Goal: Task Accomplishment & Management: Manage account settings

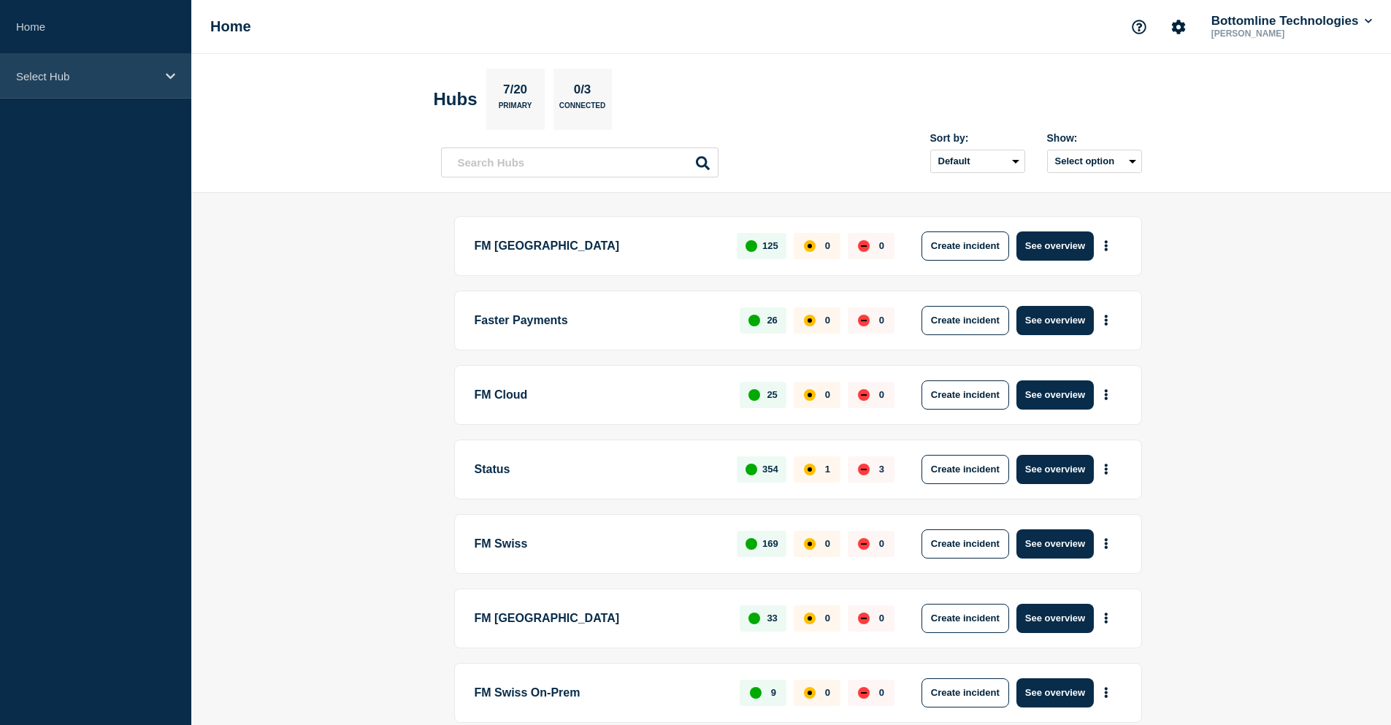
click at [84, 80] on p "Select Hub" at bounding box center [86, 76] width 140 height 12
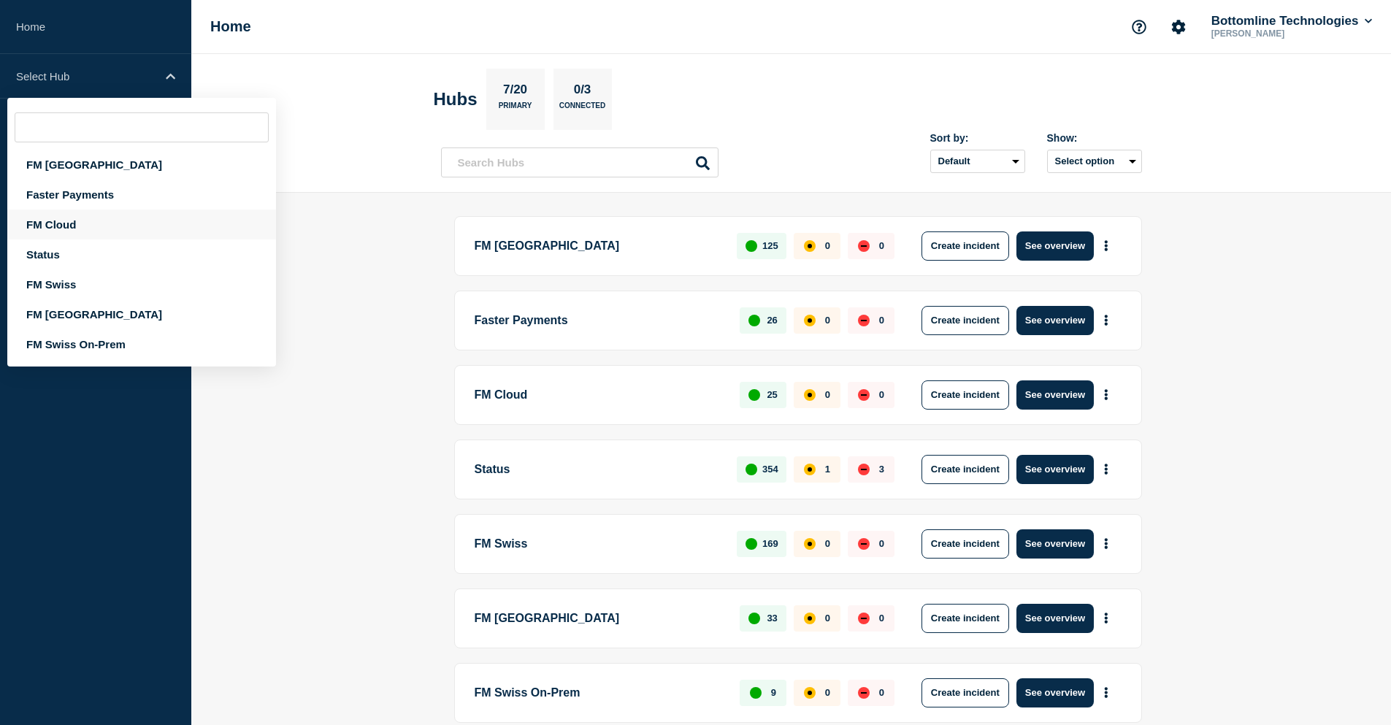
click at [72, 215] on div "FM Cloud" at bounding box center [141, 225] width 269 height 30
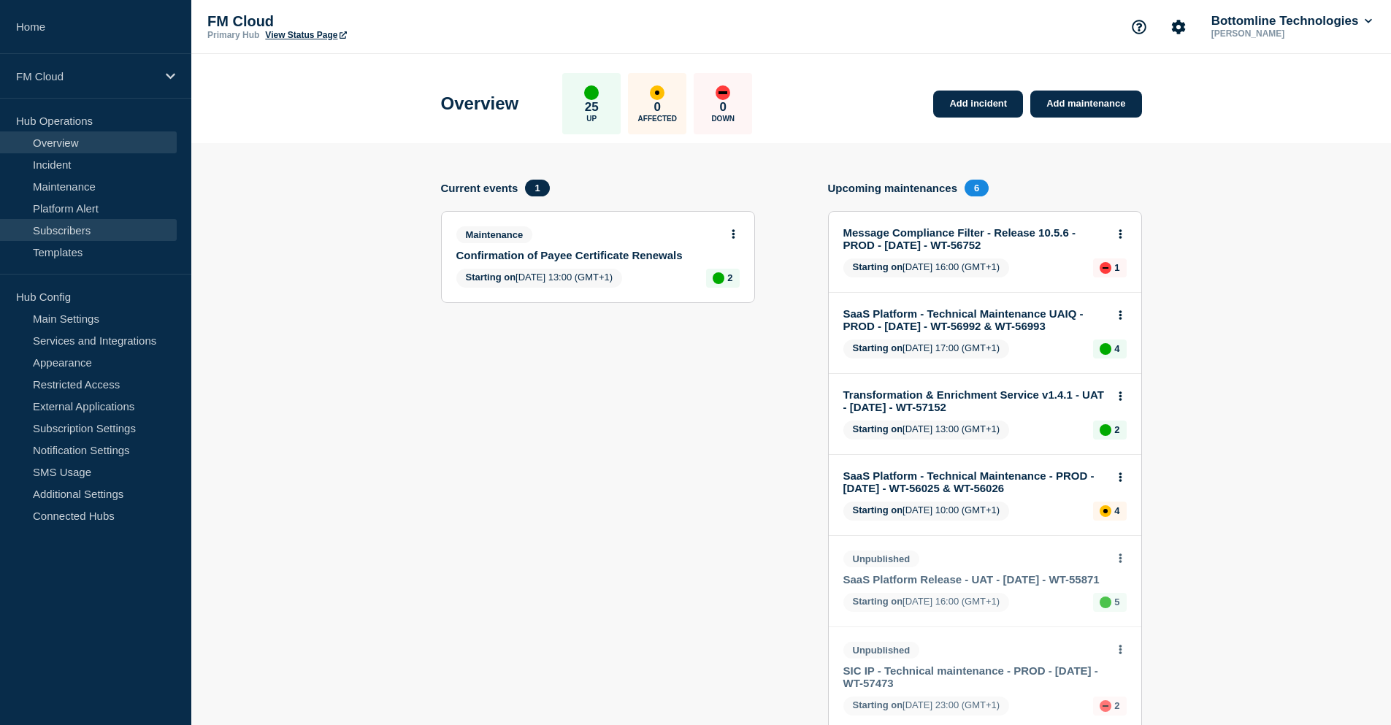
click at [85, 225] on link "Subscribers" at bounding box center [88, 230] width 177 height 22
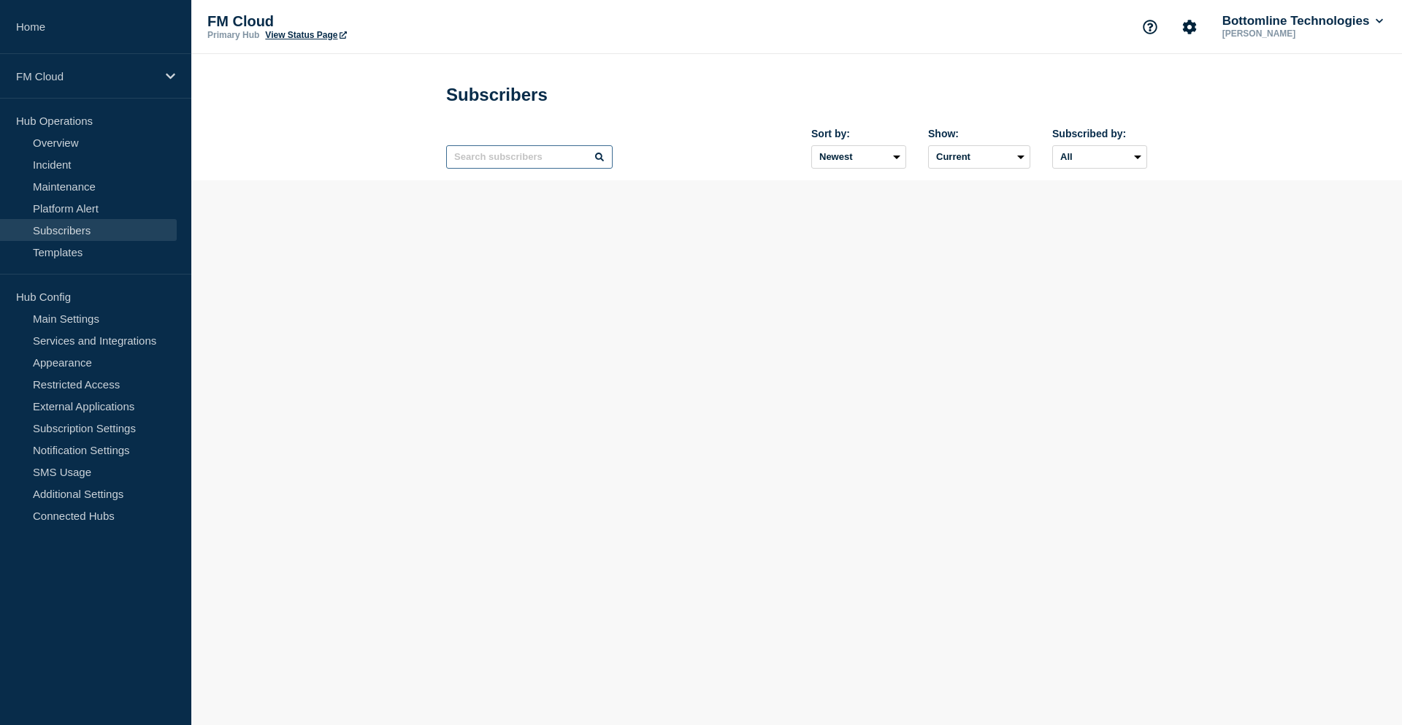
click at [494, 161] on input "text" at bounding box center [529, 156] width 167 height 23
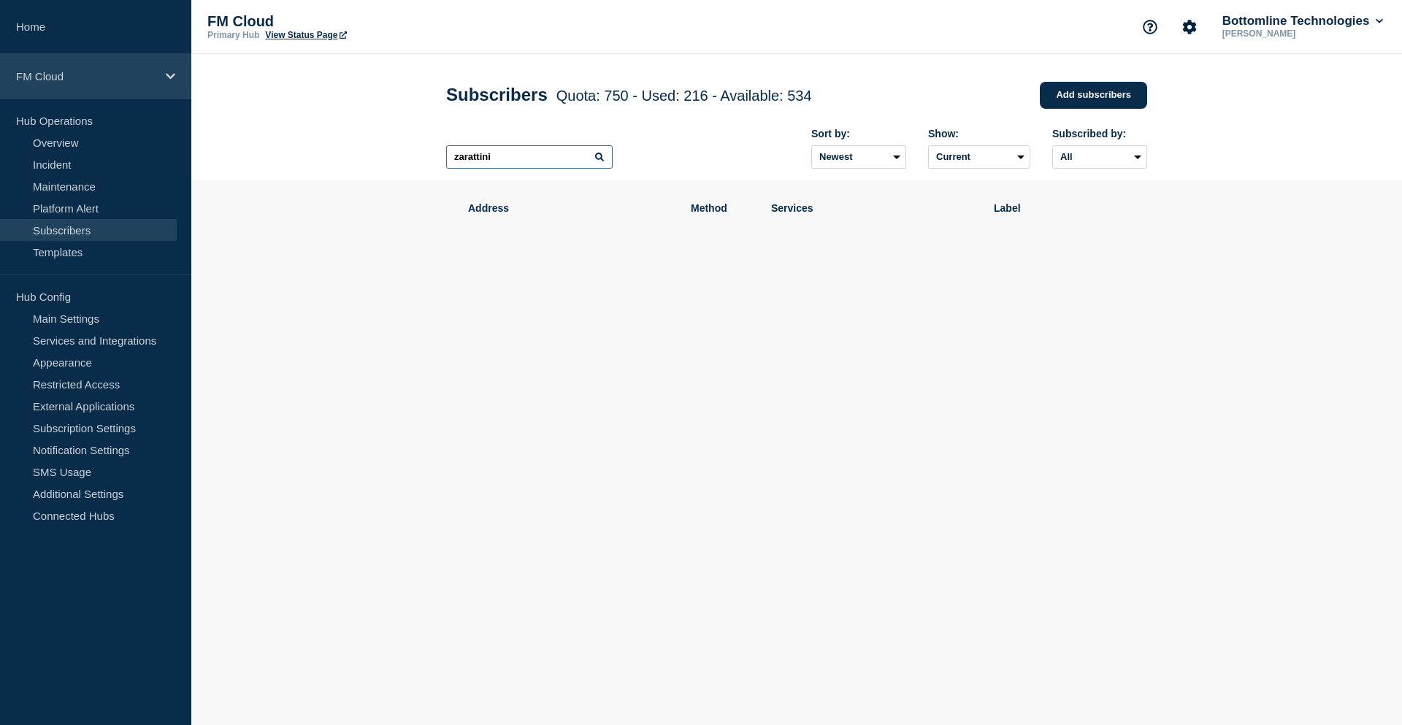
type input "zarattini"
click at [120, 76] on p "FM Cloud" at bounding box center [86, 76] width 140 height 12
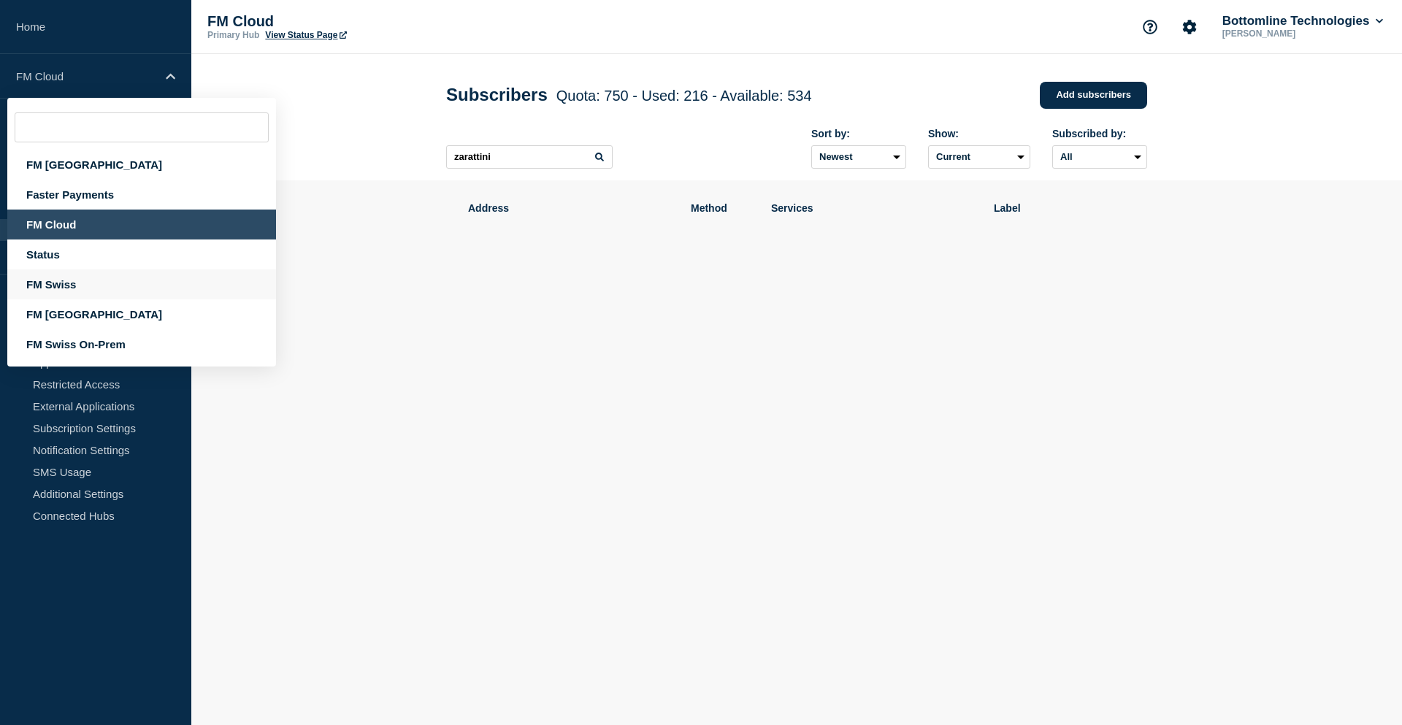
click at [89, 288] on div "FM Swiss" at bounding box center [141, 284] width 269 height 30
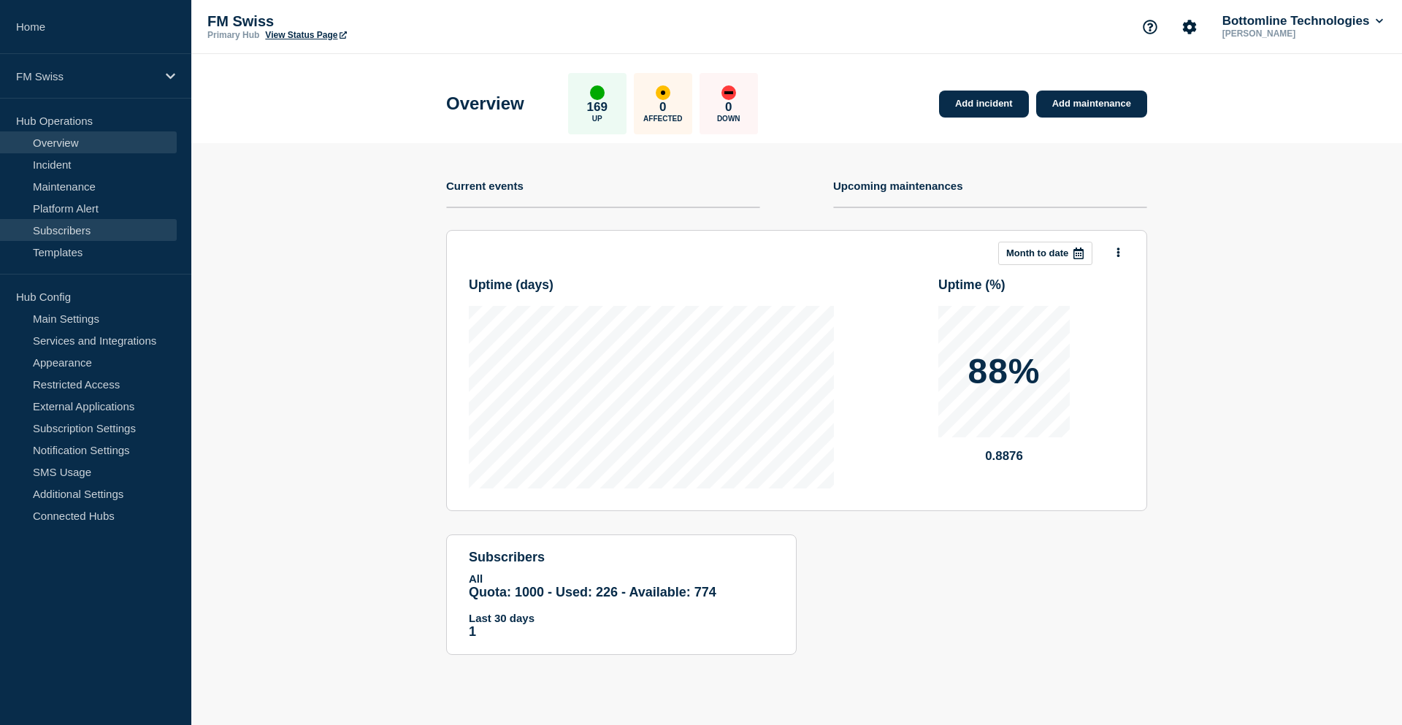
click at [76, 232] on link "Subscribers" at bounding box center [88, 230] width 177 height 22
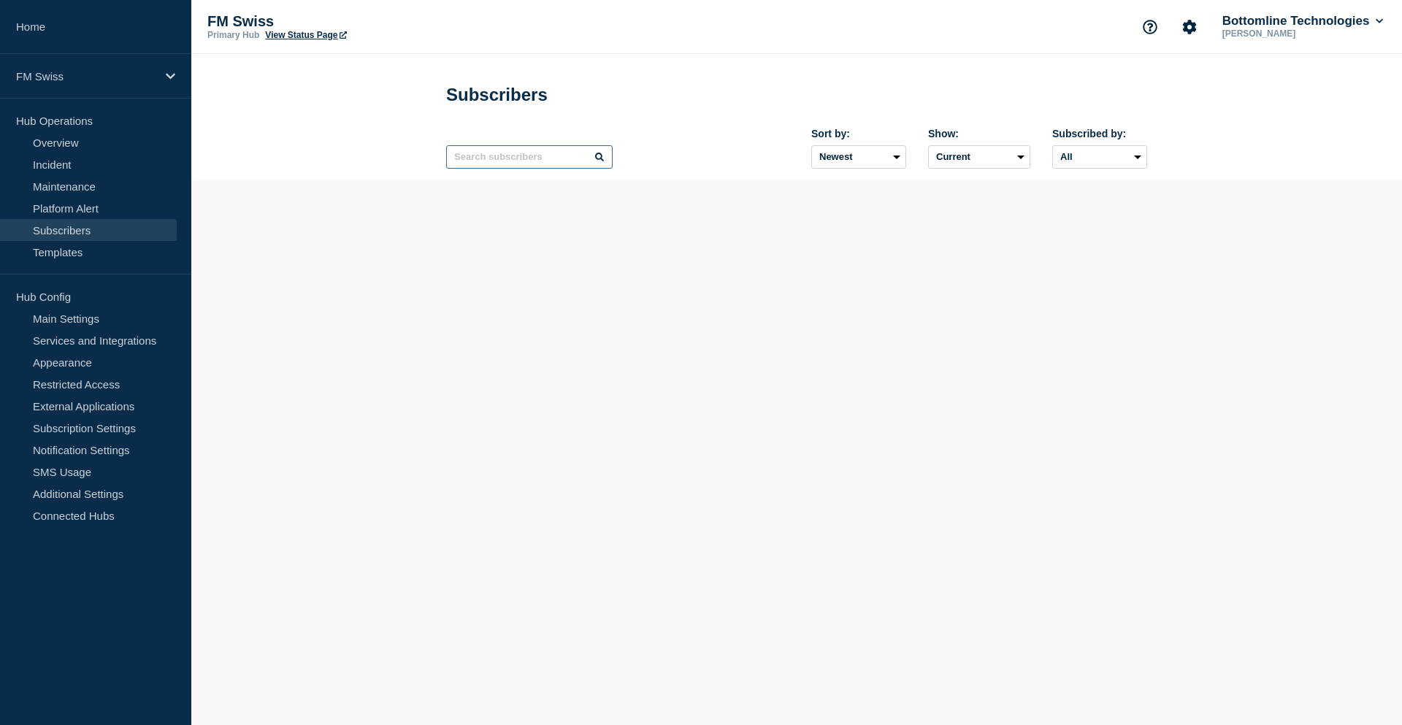
click at [538, 165] on input "text" at bounding box center [529, 156] width 167 height 23
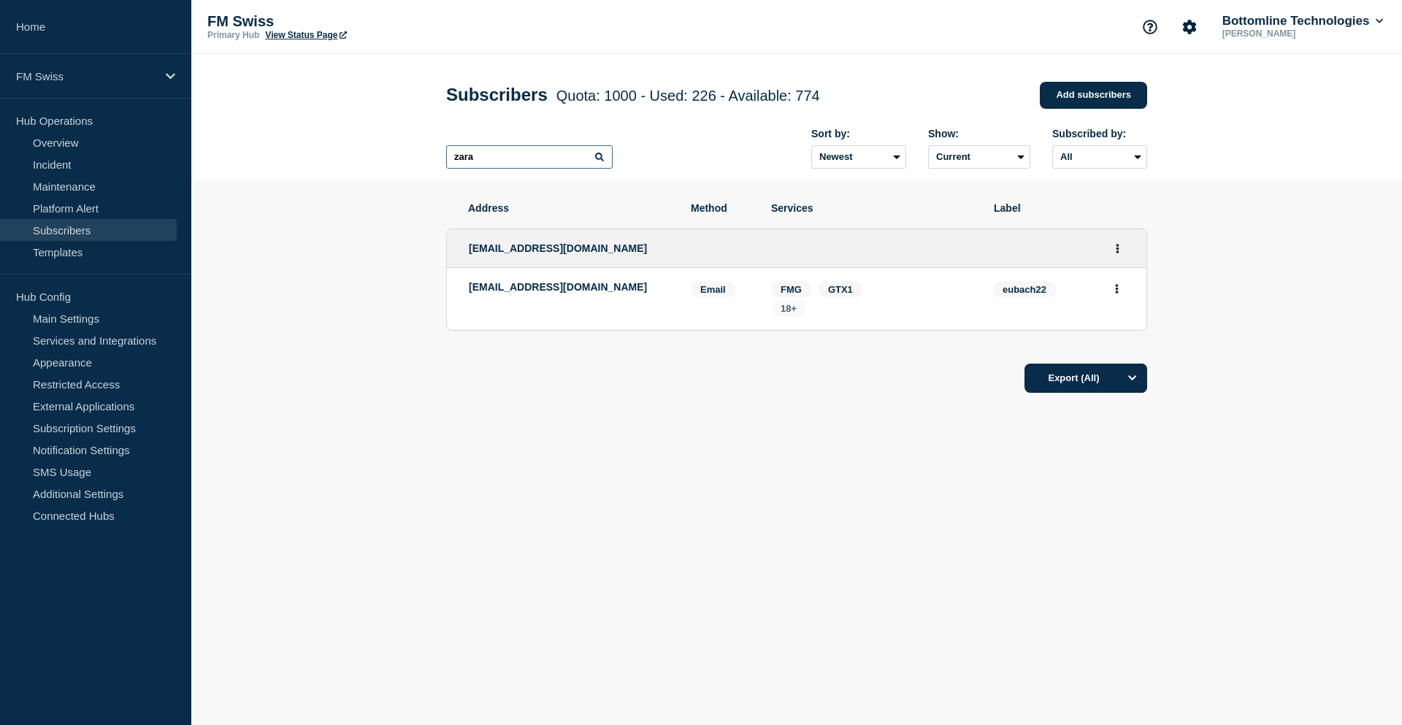
type input "zara"
click at [792, 310] on span "18+" at bounding box center [789, 308] width 16 height 11
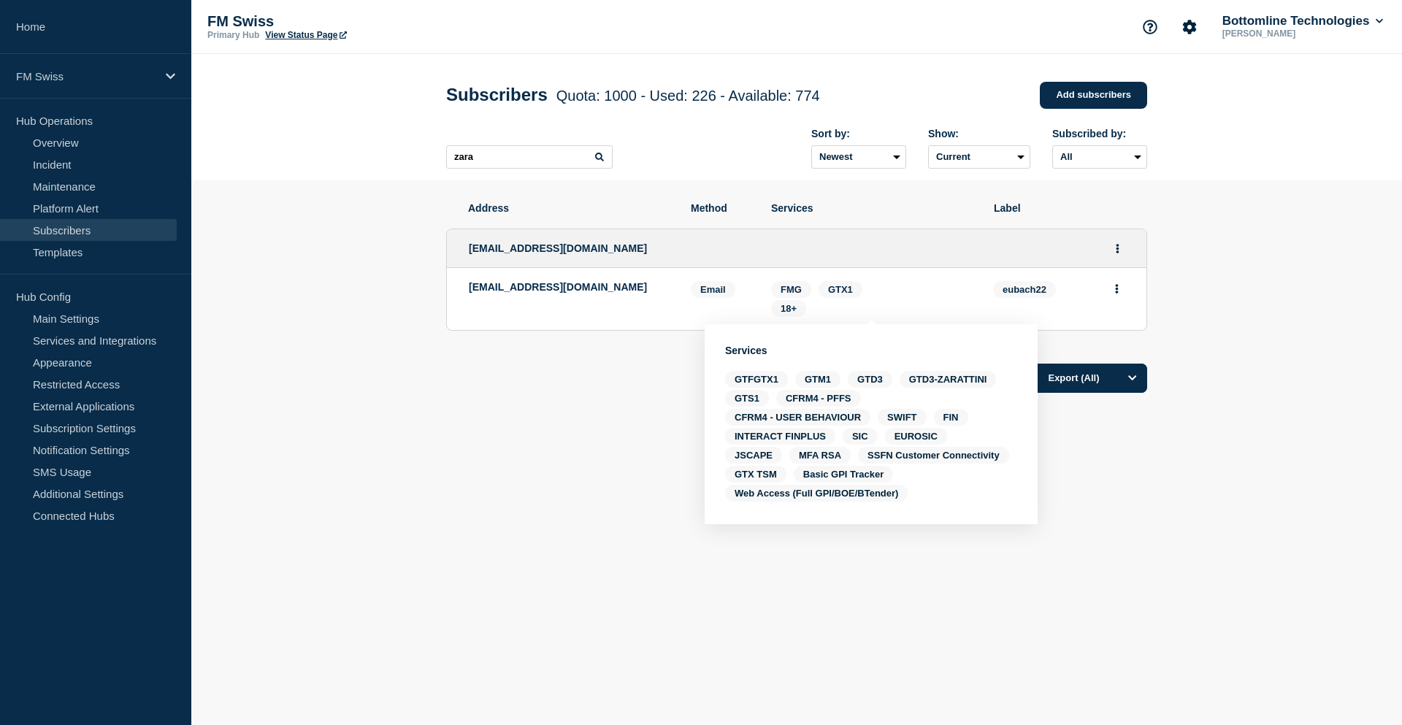
click at [751, 51] on div "FM Swiss Primary Hub View Status Page Bottomline Technologies Celine Arnaud" at bounding box center [796, 27] width 1211 height 54
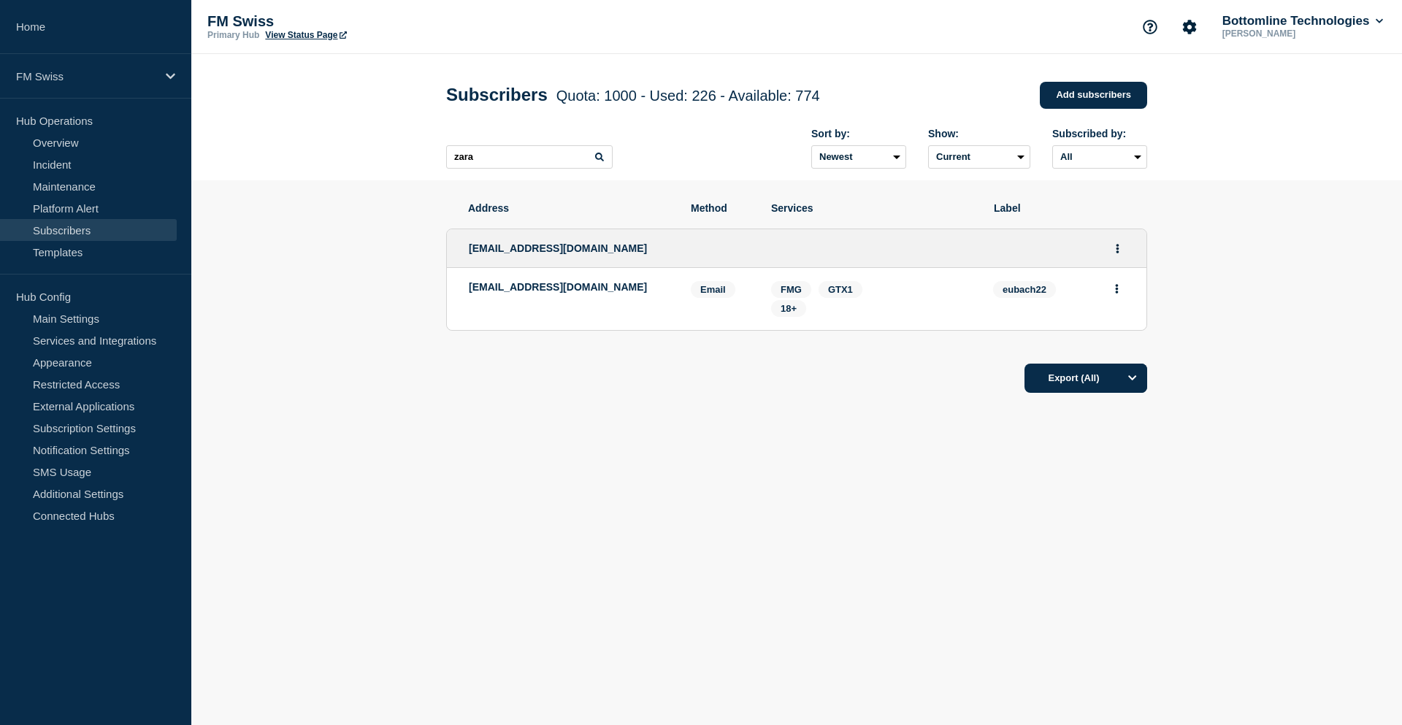
click at [803, 353] on div "Address Method Services Label bottomline@zarattinibank.ch bottomline@zarattinib…" at bounding box center [796, 266] width 701 height 172
click at [784, 313] on span "18+" at bounding box center [789, 308] width 16 height 11
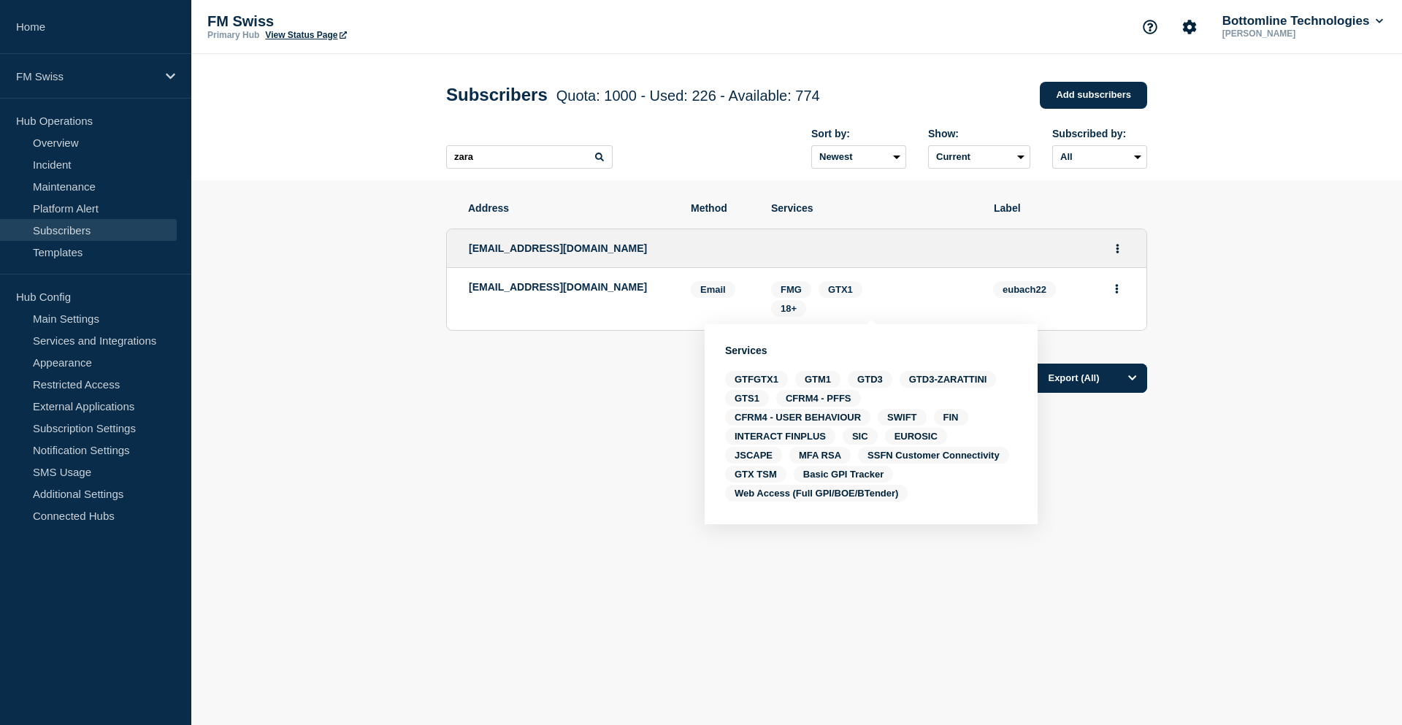
click at [622, 412] on div "Address Method Services Label bottomline@zarattinibank.ch bottomline@zarattinib…" at bounding box center [796, 342] width 701 height 324
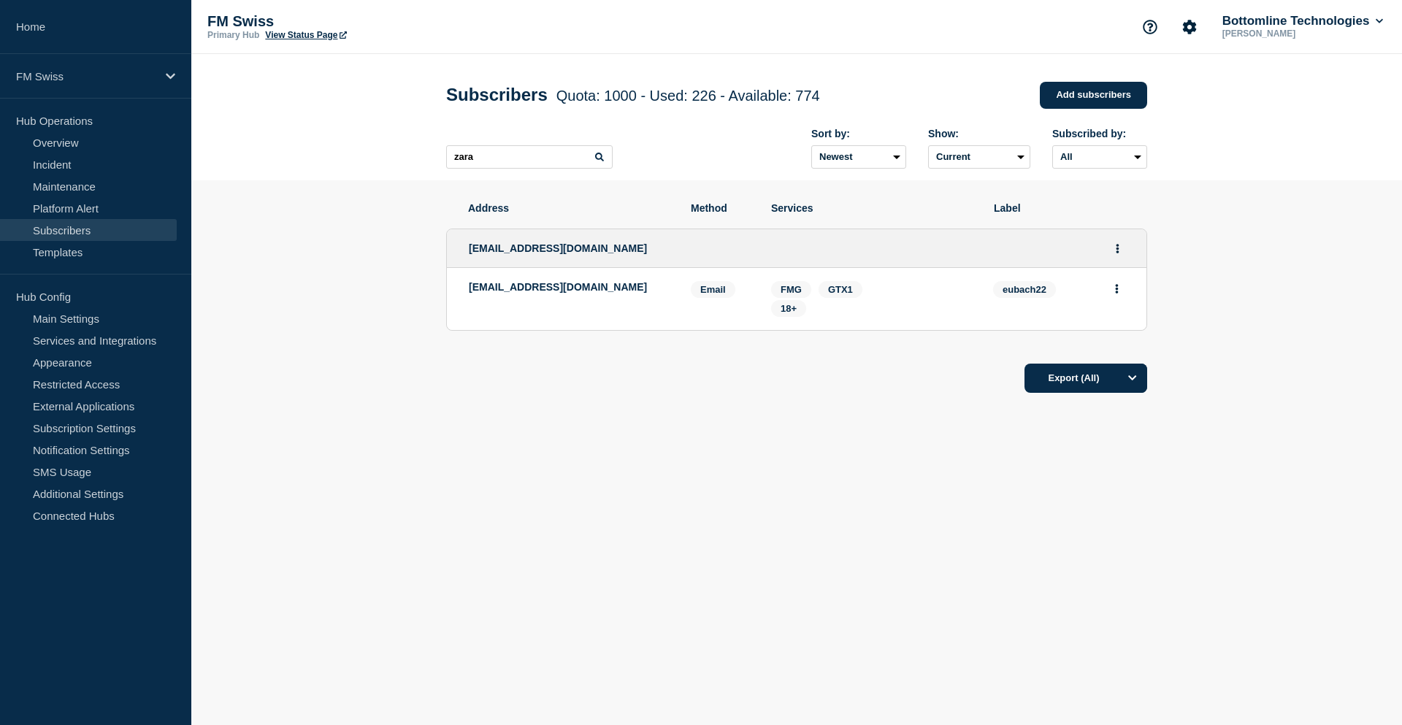
drag, startPoint x: 87, startPoint y: 345, endPoint x: 188, endPoint y: 344, distance: 100.8
click at [87, 345] on link "Services and Integrations" at bounding box center [88, 340] width 177 height 22
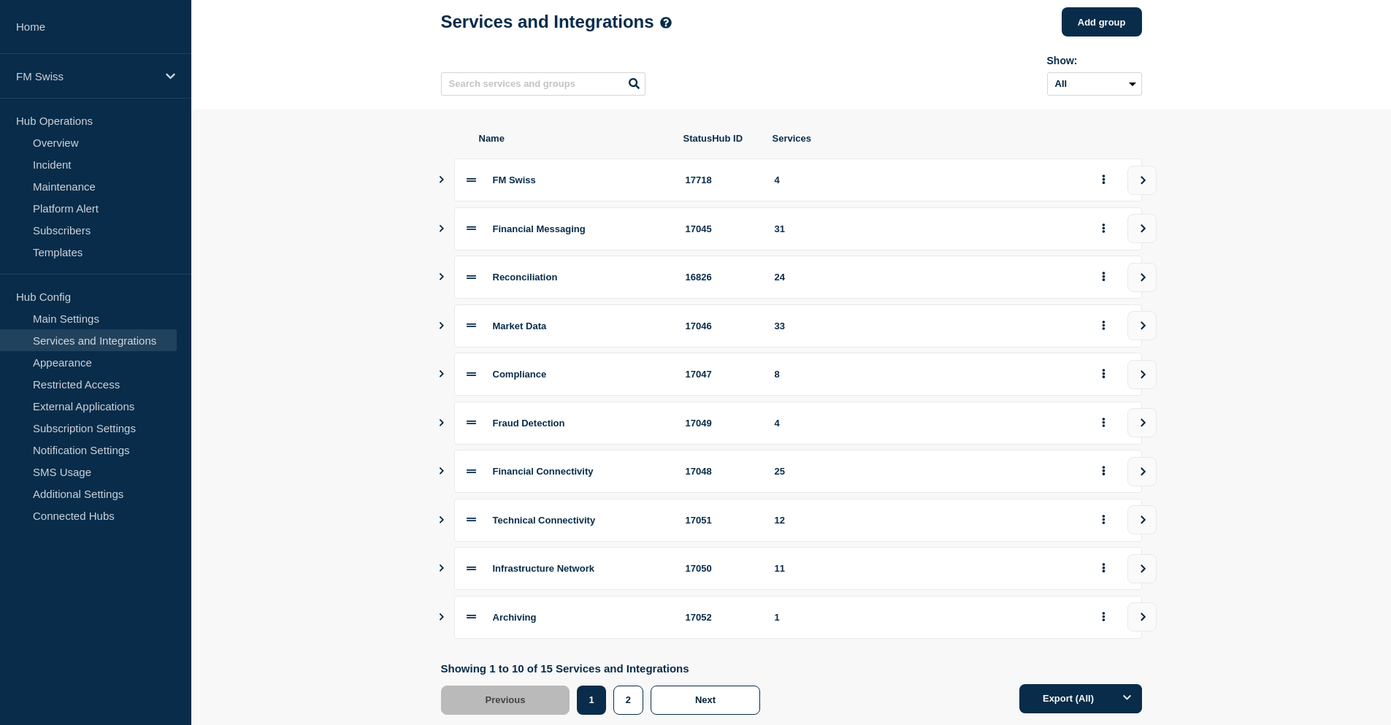
scroll to position [112, 0]
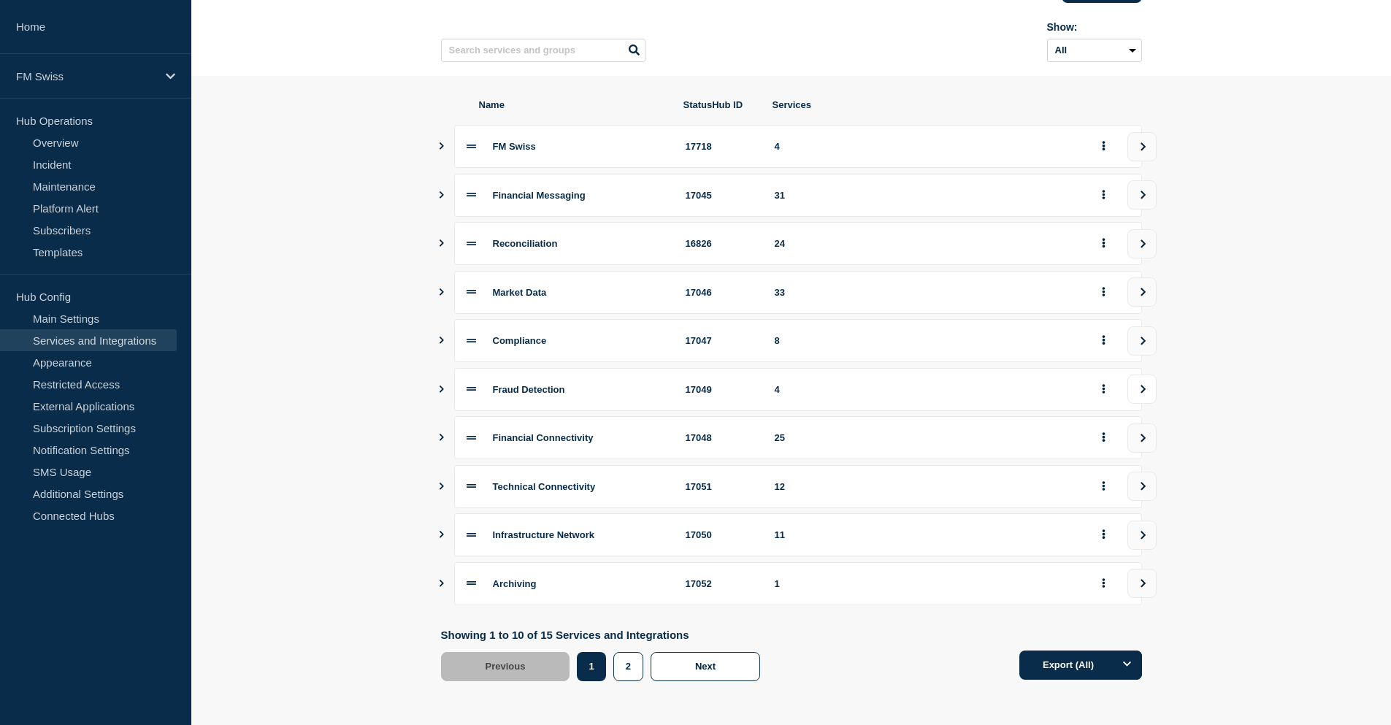
click at [1155, 394] on button "view group" at bounding box center [1142, 389] width 29 height 29
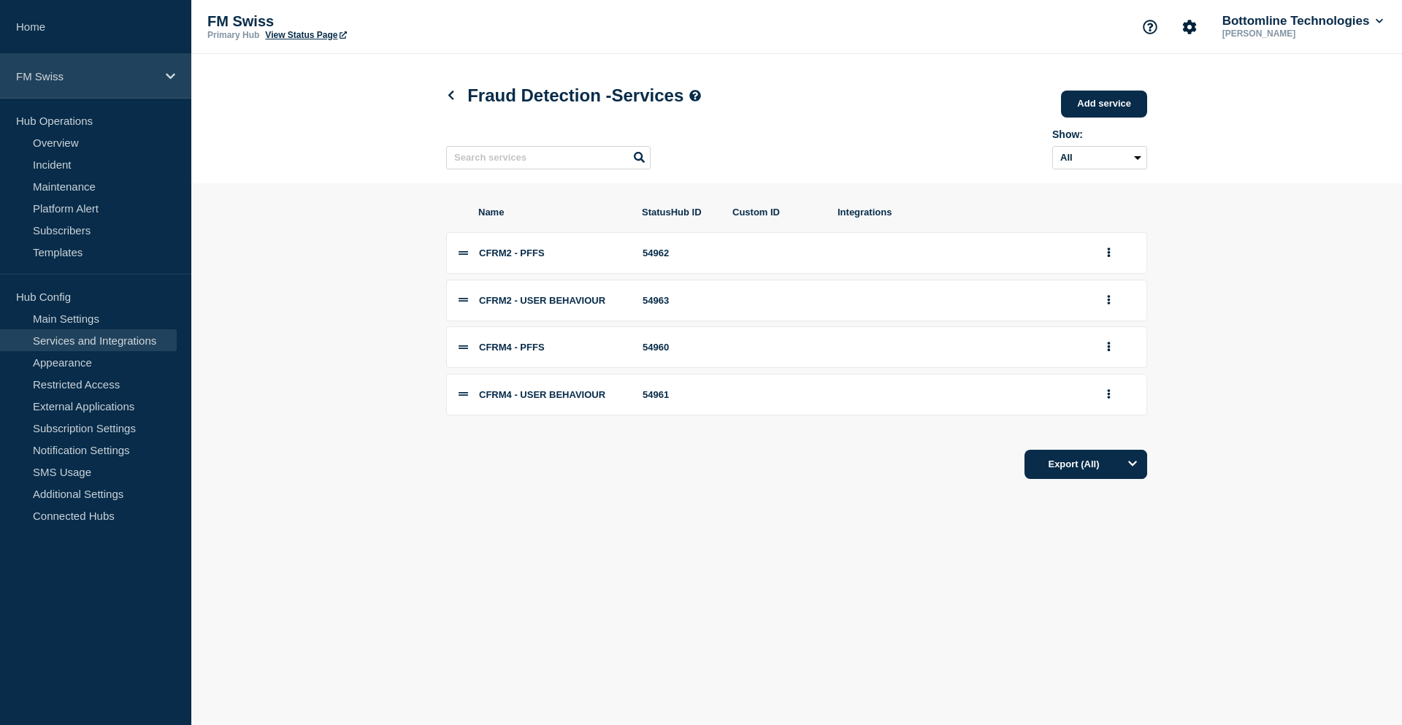
click at [99, 72] on p "FM Swiss" at bounding box center [86, 76] width 140 height 12
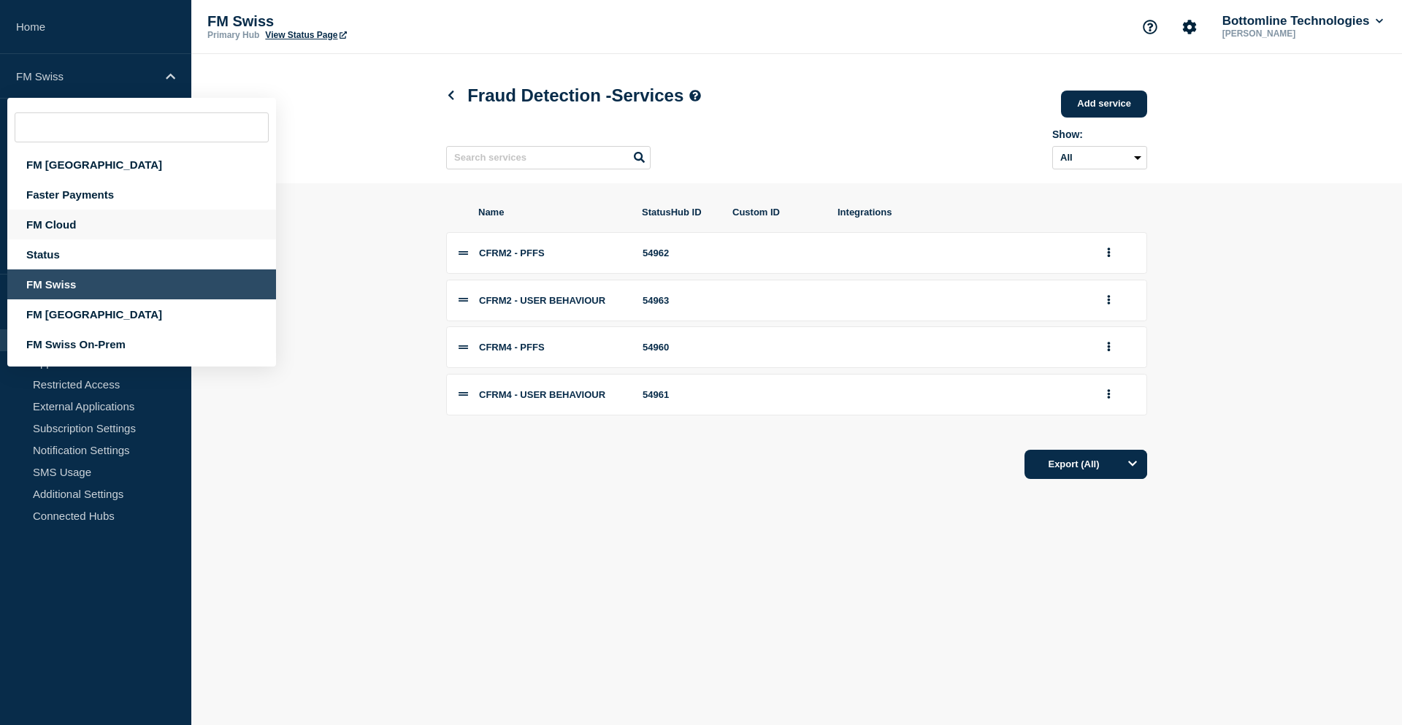
click at [74, 214] on div "FM Cloud" at bounding box center [141, 225] width 269 height 30
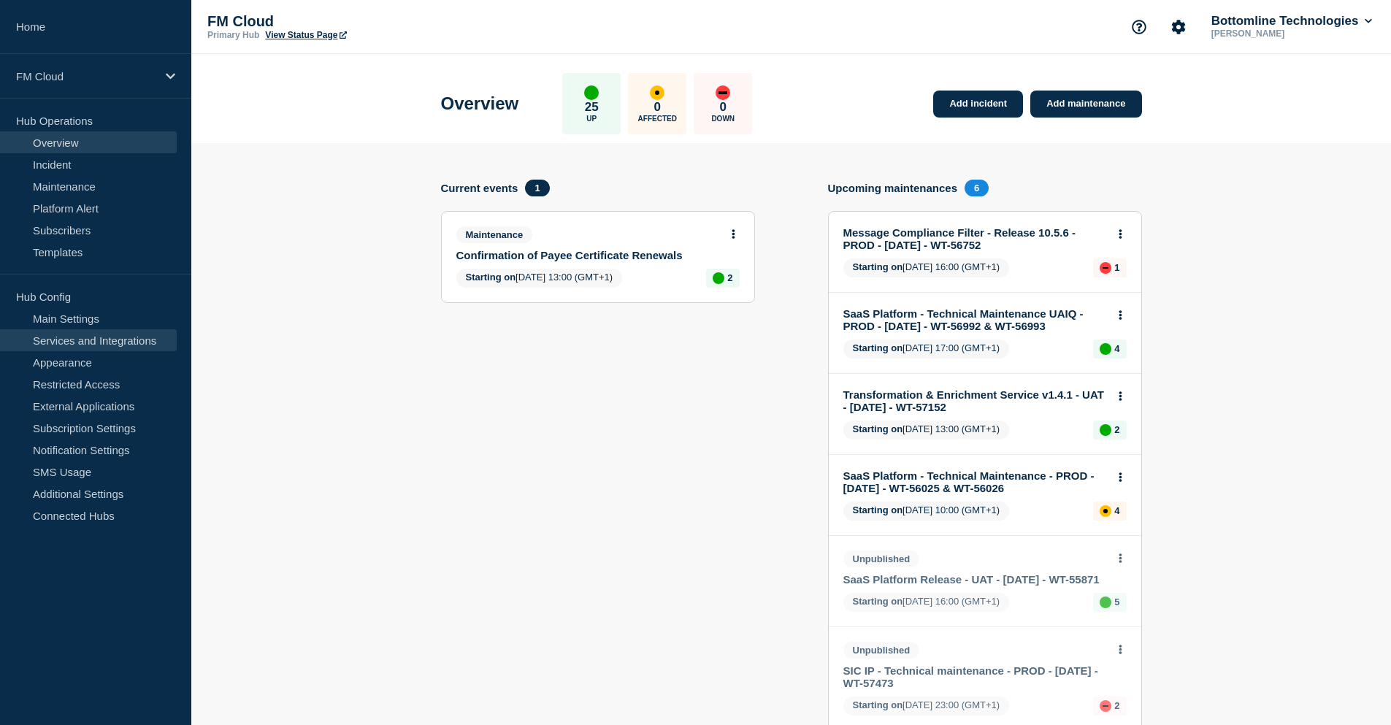
click at [87, 347] on link "Services and Integrations" at bounding box center [88, 340] width 177 height 22
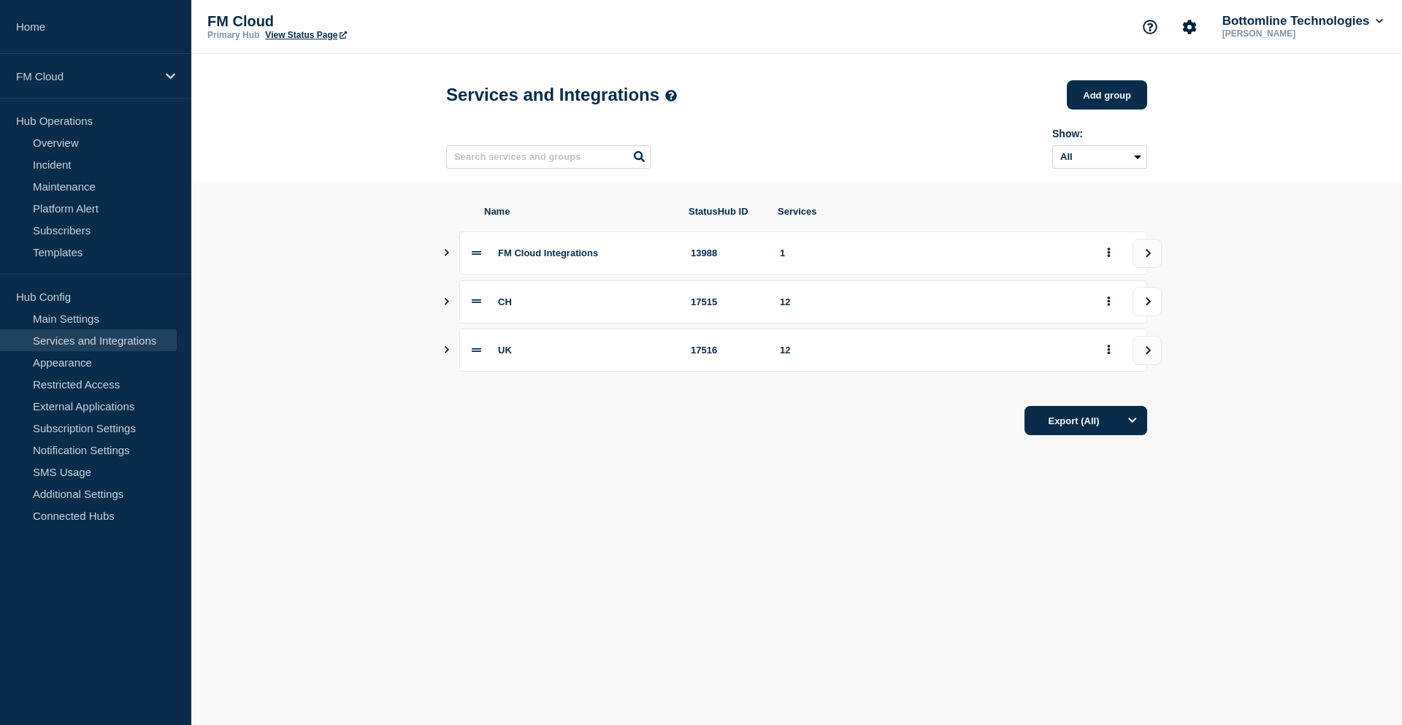
click at [1155, 315] on button "view group" at bounding box center [1147, 301] width 29 height 29
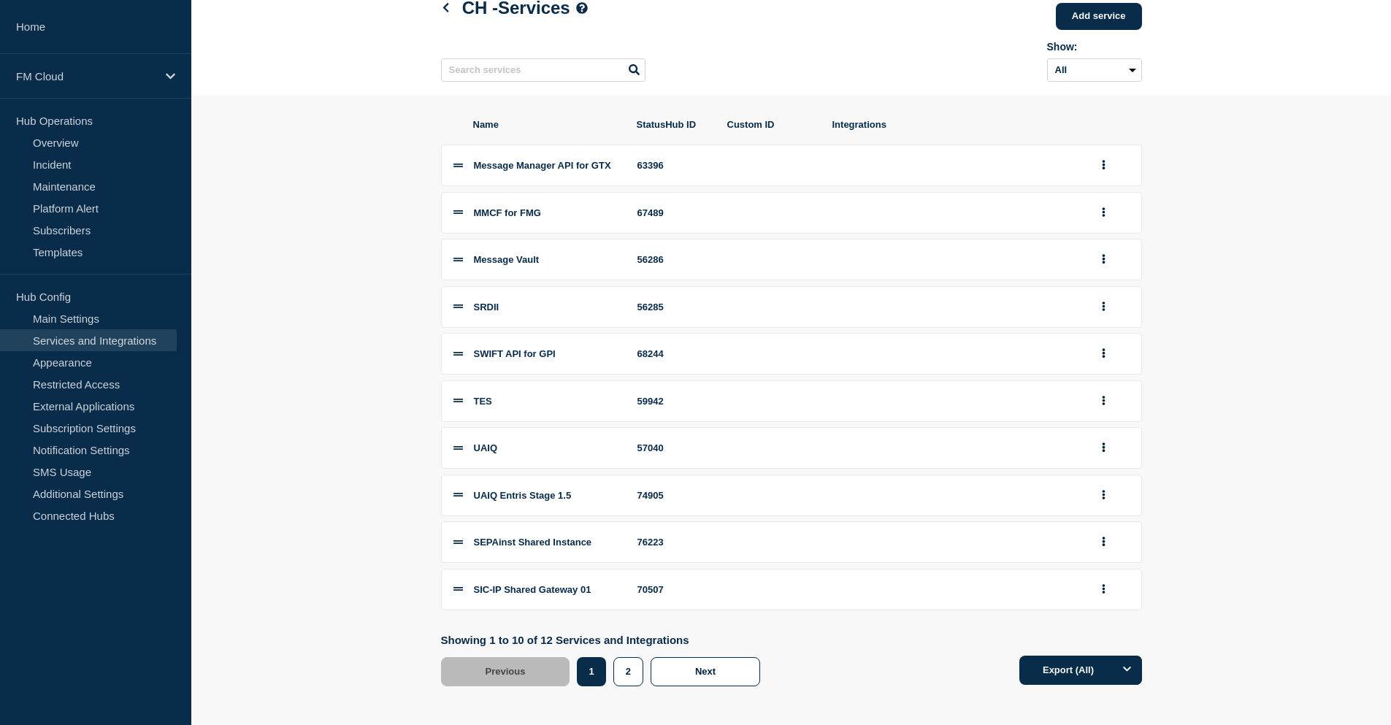
scroll to position [102, 0]
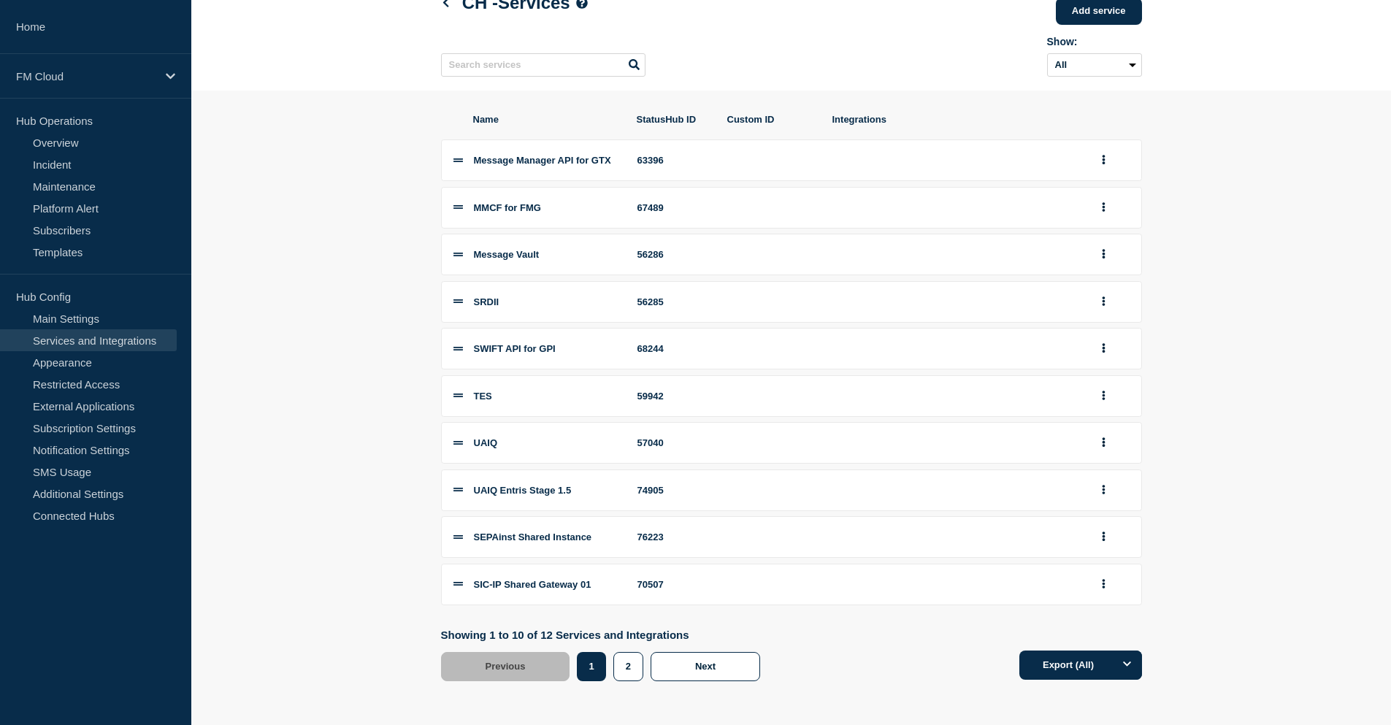
click at [651, 678] on div "Previous Page 1 Page 2 1 2 Next" at bounding box center [604, 666] width 327 height 29
click at [628, 678] on button "2" at bounding box center [628, 666] width 30 height 29
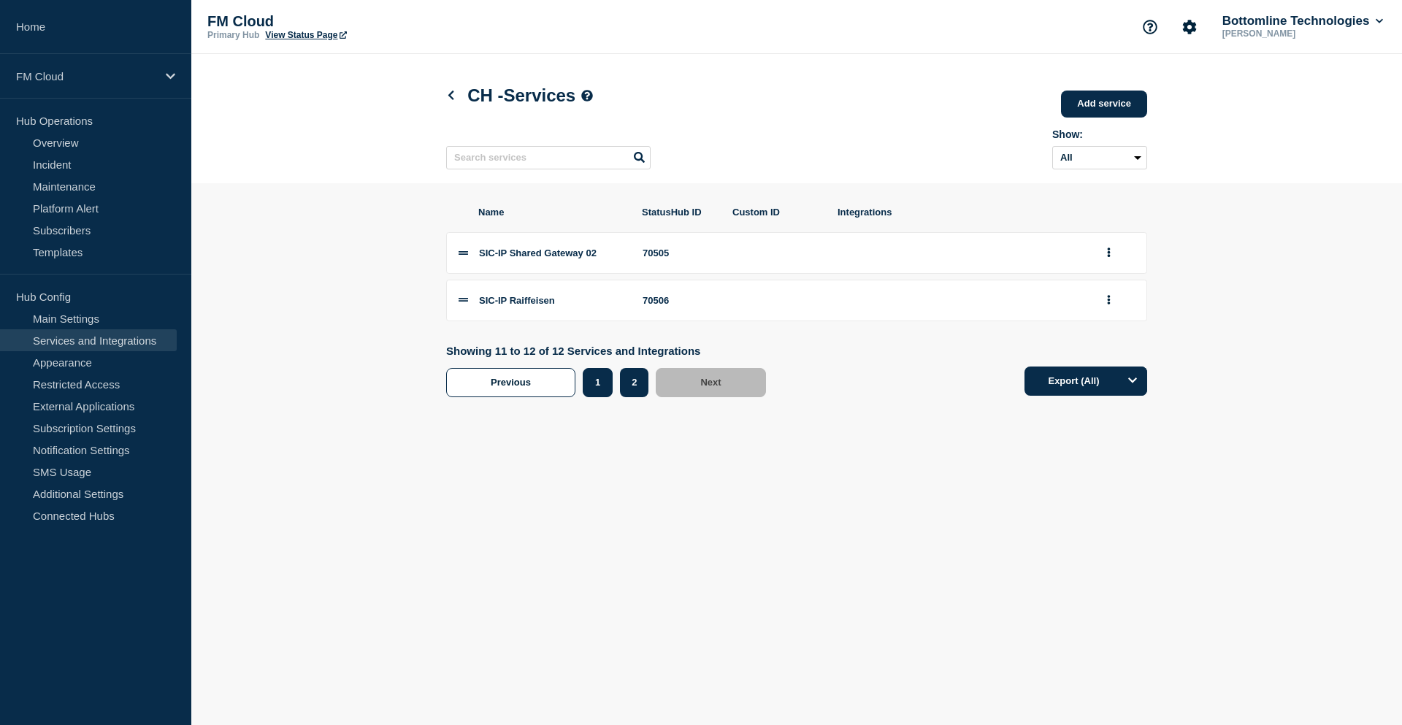
click at [600, 397] on button "1" at bounding box center [598, 382] width 30 height 29
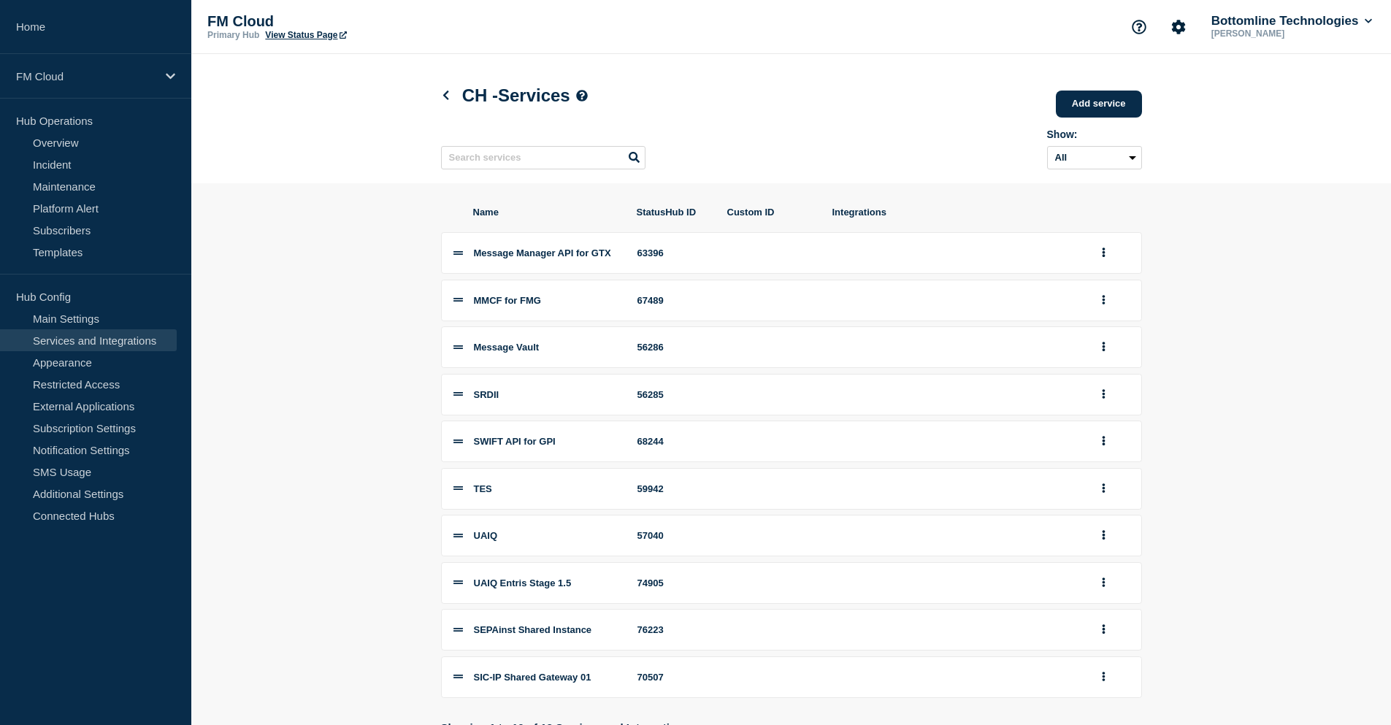
click at [805, 136] on div "Show: All Archived Non-archived" at bounding box center [791, 147] width 701 height 58
click at [80, 73] on p "FM Cloud" at bounding box center [86, 76] width 140 height 12
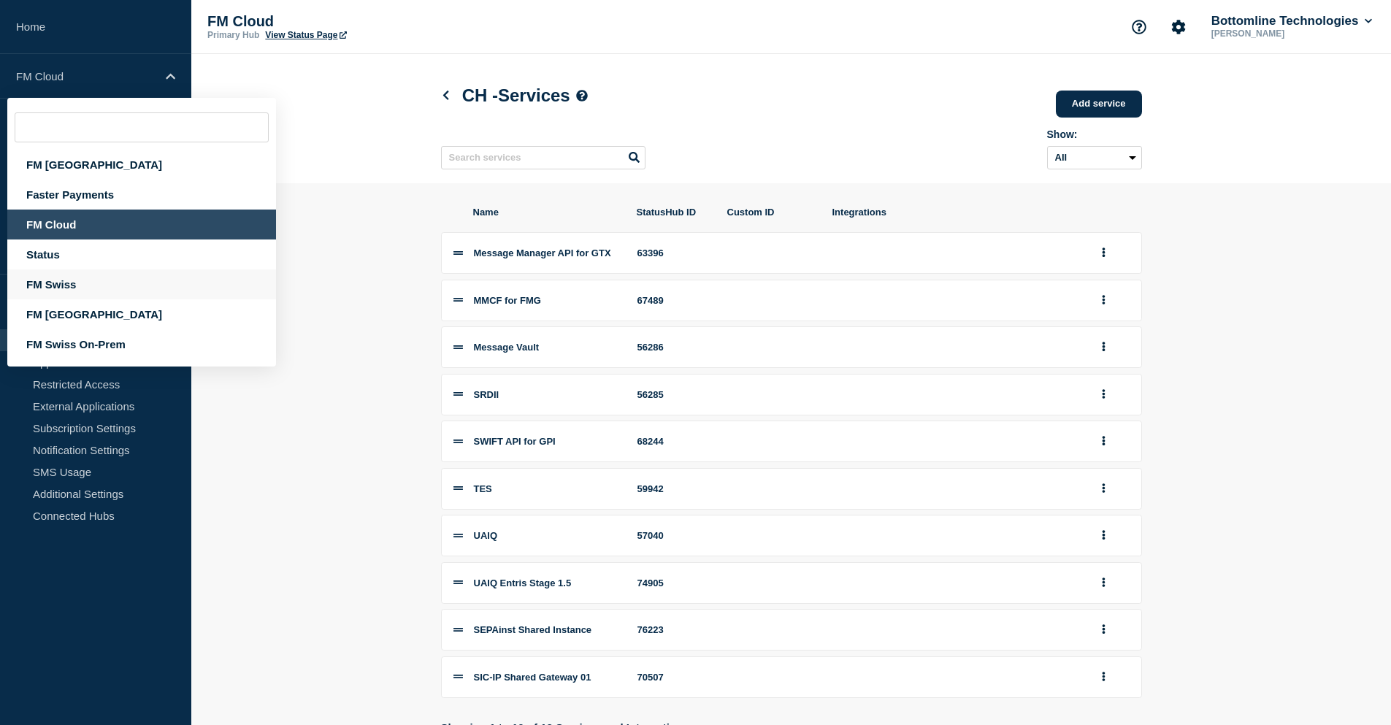
click at [86, 286] on div "FM Swiss" at bounding box center [141, 284] width 269 height 30
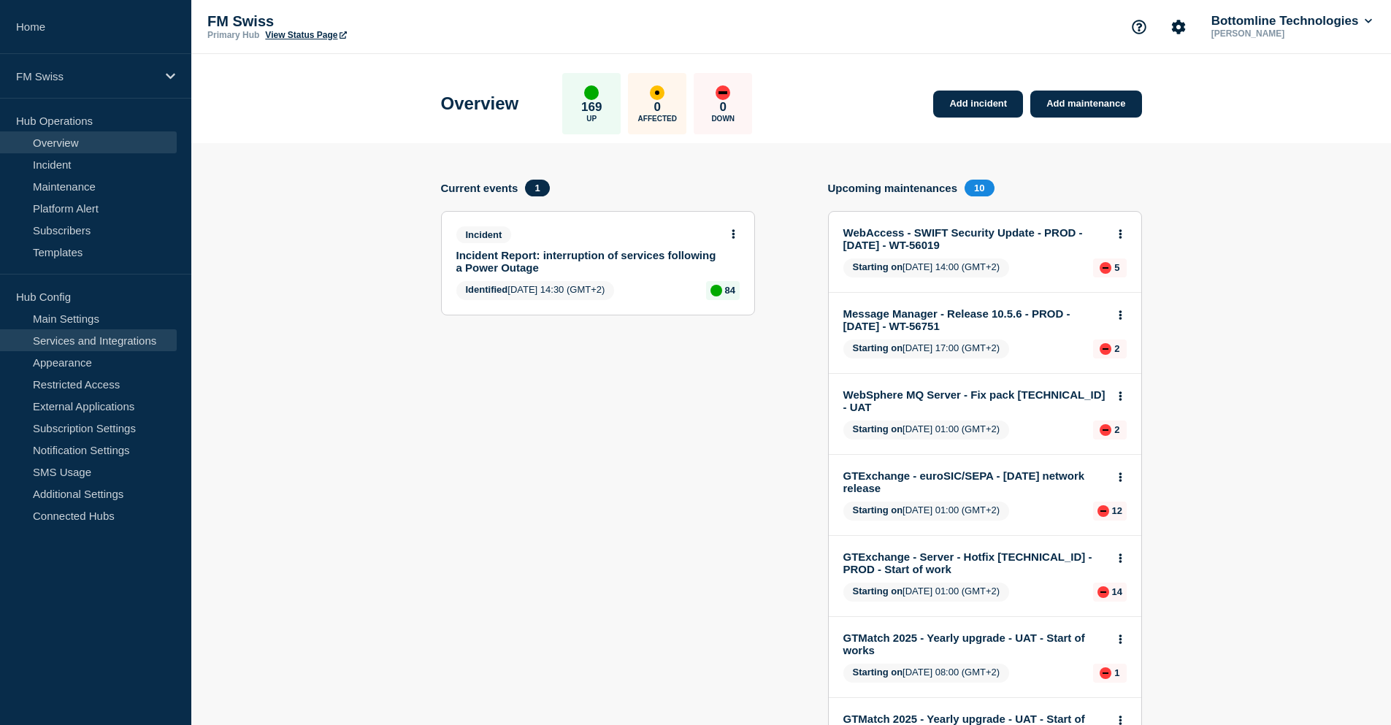
click at [90, 345] on link "Services and Integrations" at bounding box center [88, 340] width 177 height 22
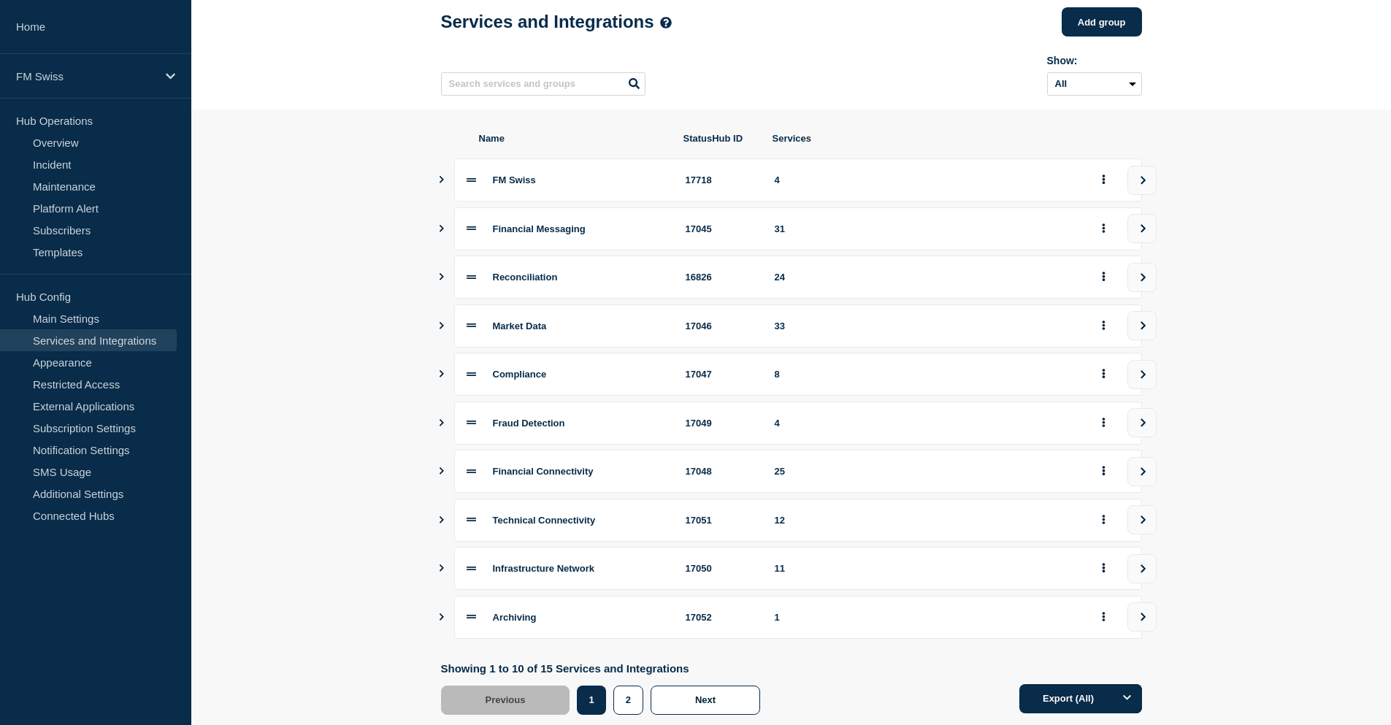
scroll to position [112, 0]
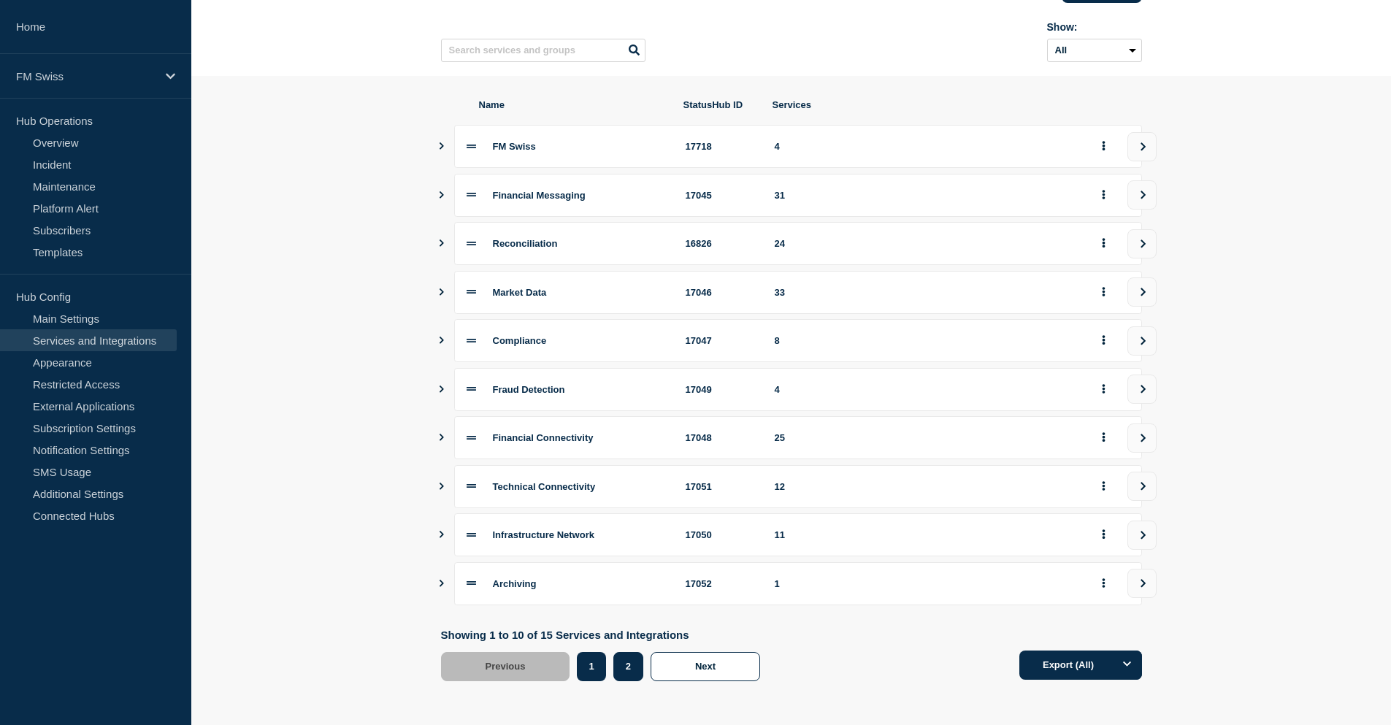
click at [627, 666] on button "2" at bounding box center [628, 666] width 30 height 29
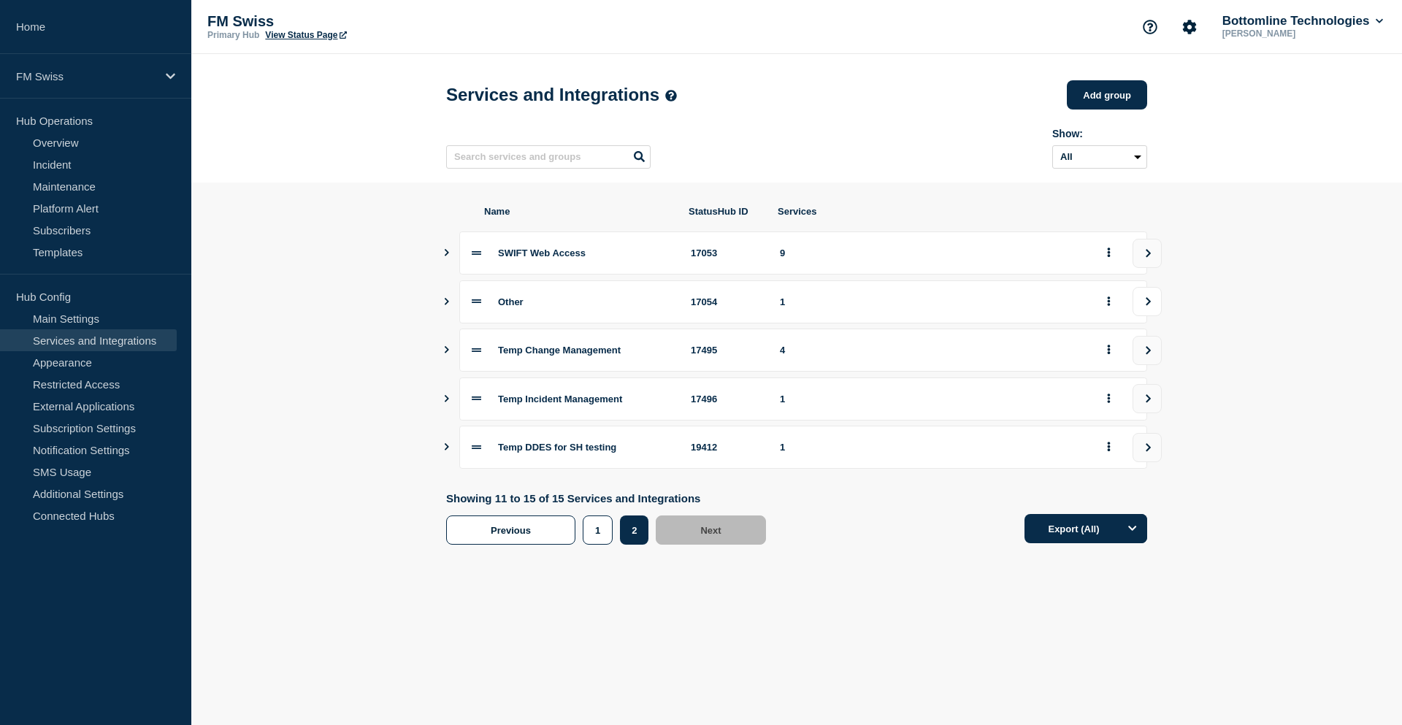
click at [1152, 300] on button "view group" at bounding box center [1147, 301] width 29 height 29
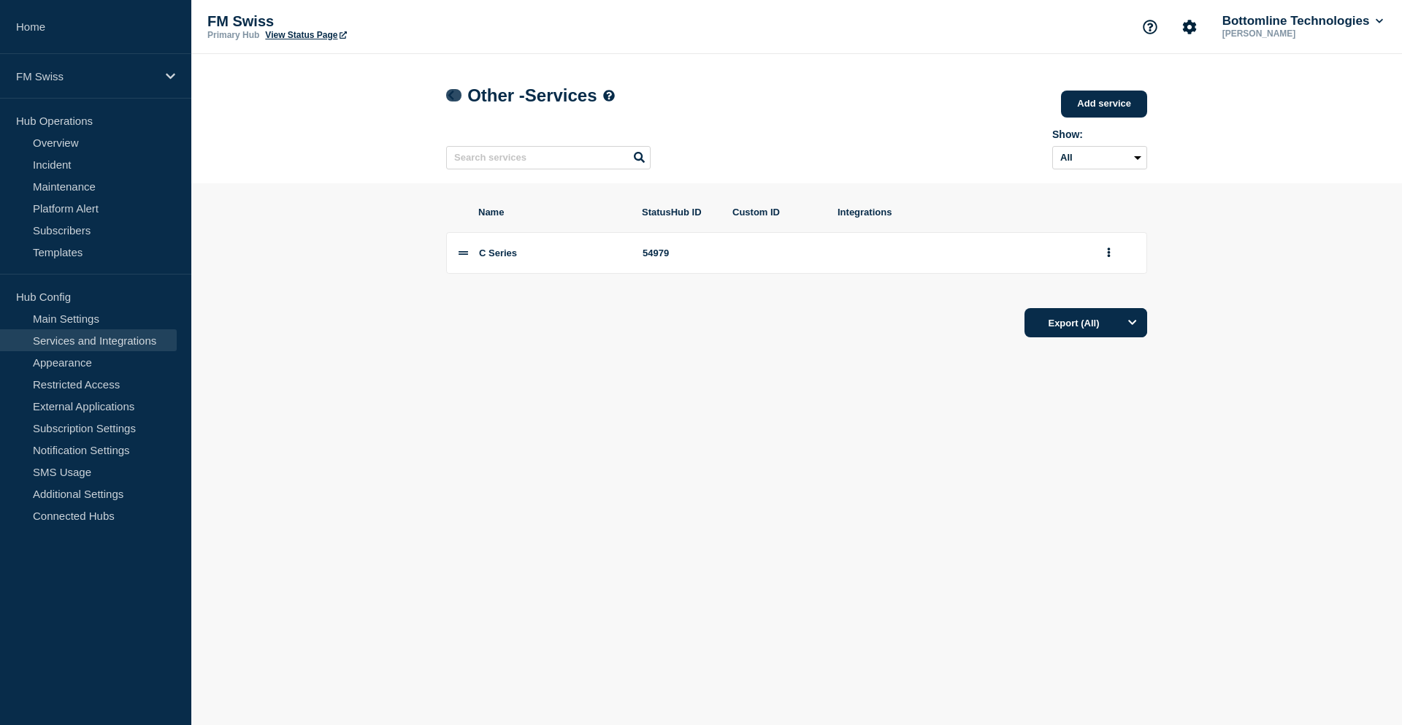
click at [449, 95] on icon at bounding box center [450, 95] width 11 height 9
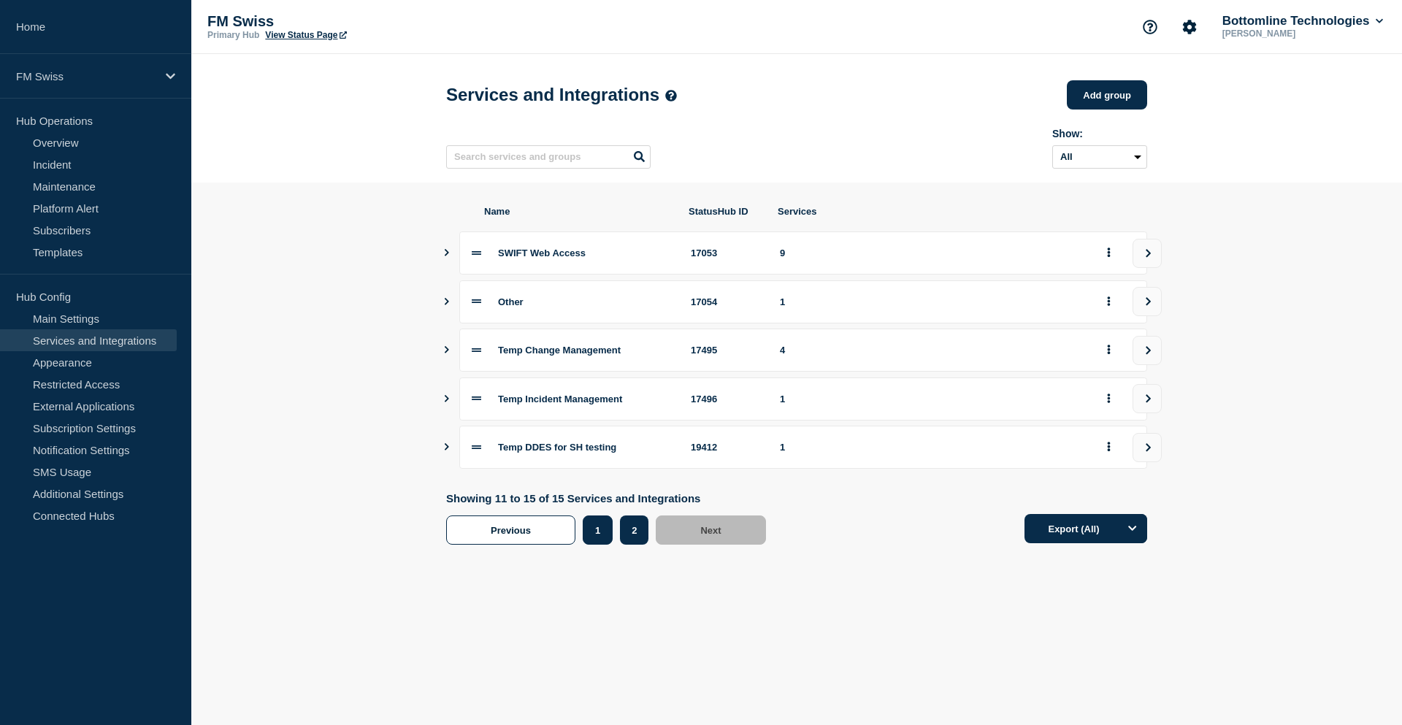
click at [592, 539] on button "1" at bounding box center [598, 530] width 30 height 29
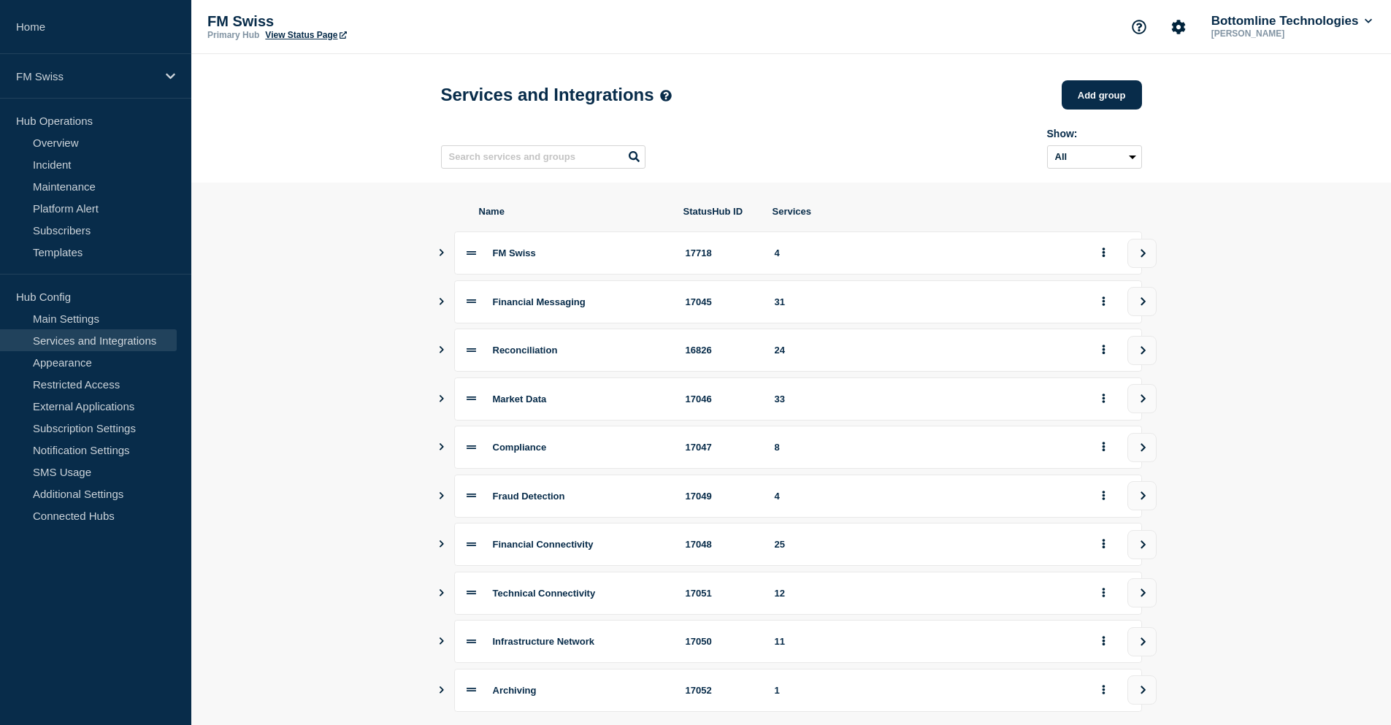
scroll to position [73, 0]
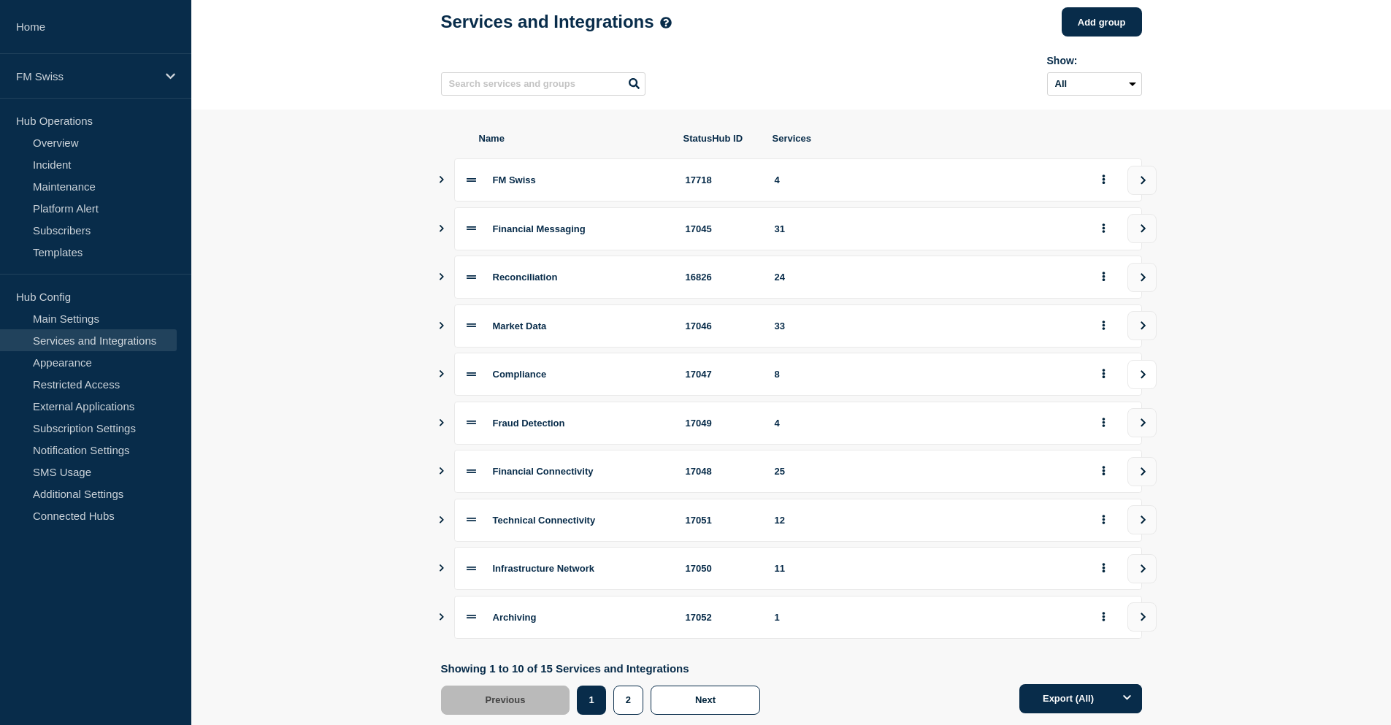
click at [1144, 378] on icon "view group" at bounding box center [1143, 374] width 5 height 8
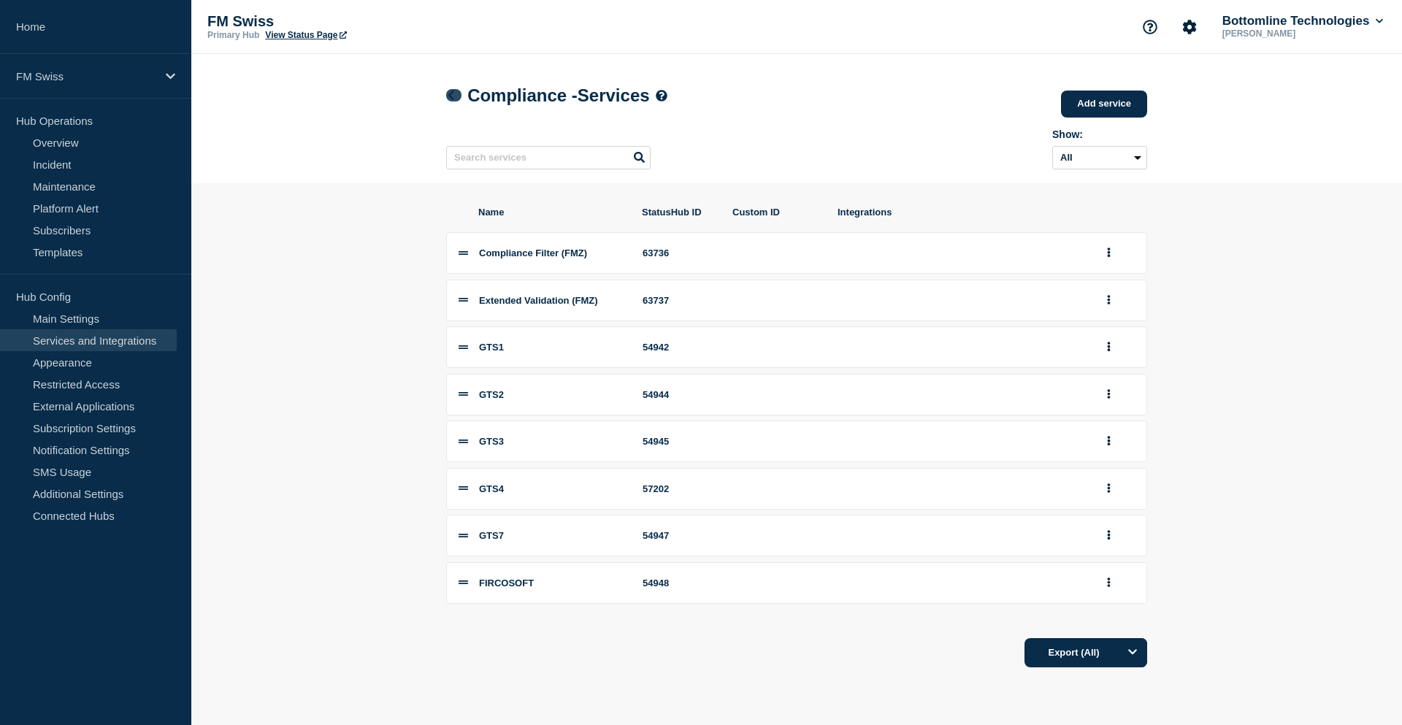
click at [453, 93] on icon at bounding box center [451, 95] width 6 height 9
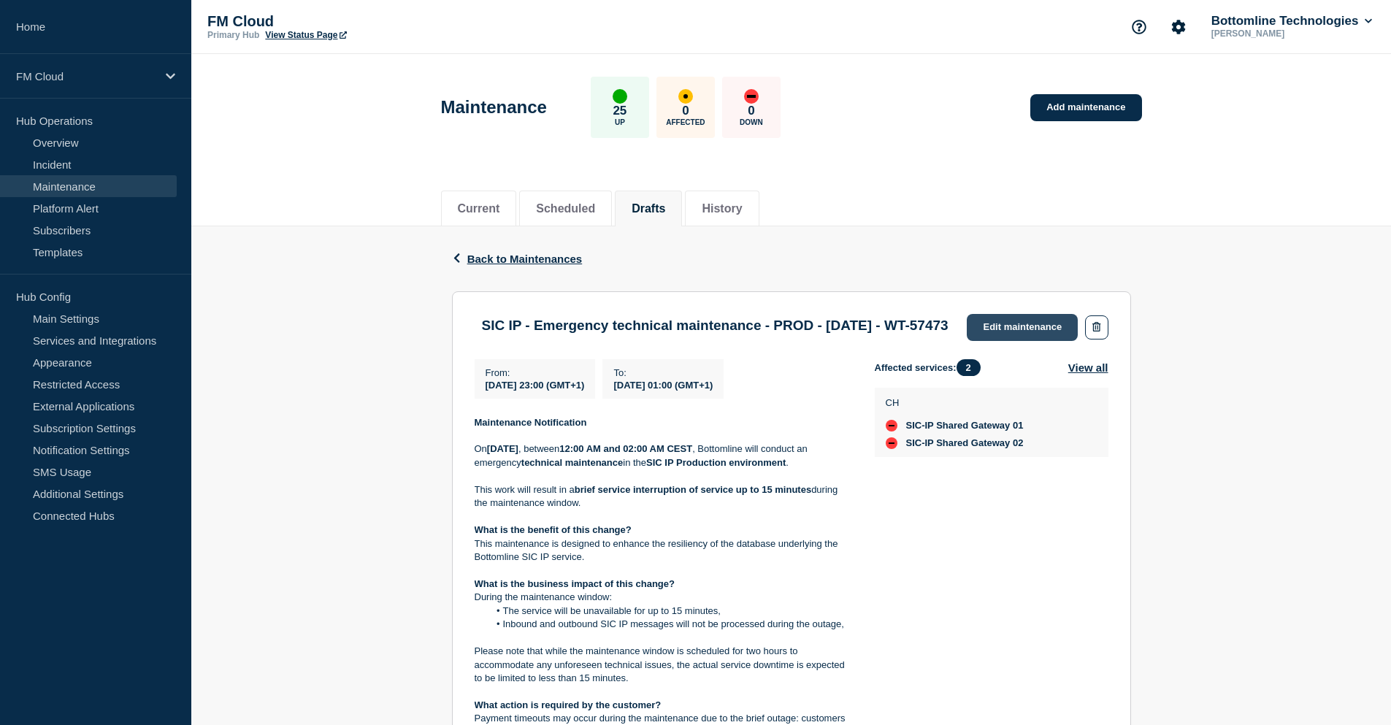
click at [1020, 327] on link "Edit maintenance" at bounding box center [1022, 327] width 111 height 27
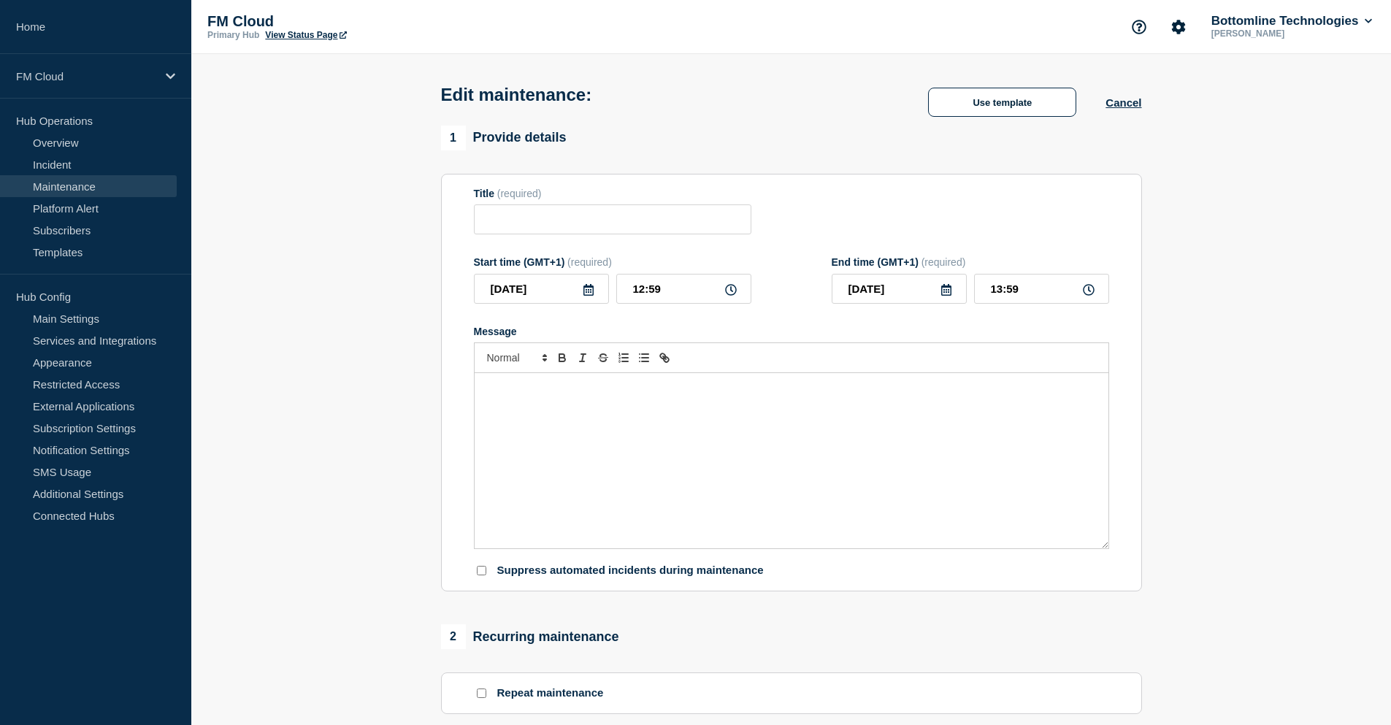
type input "SIC IP - Emergency technical maintenance - PROD - [DATE] - WT-57473"
type input "[DATE]"
type input "23:00"
type input "[DATE]"
type input "01:00"
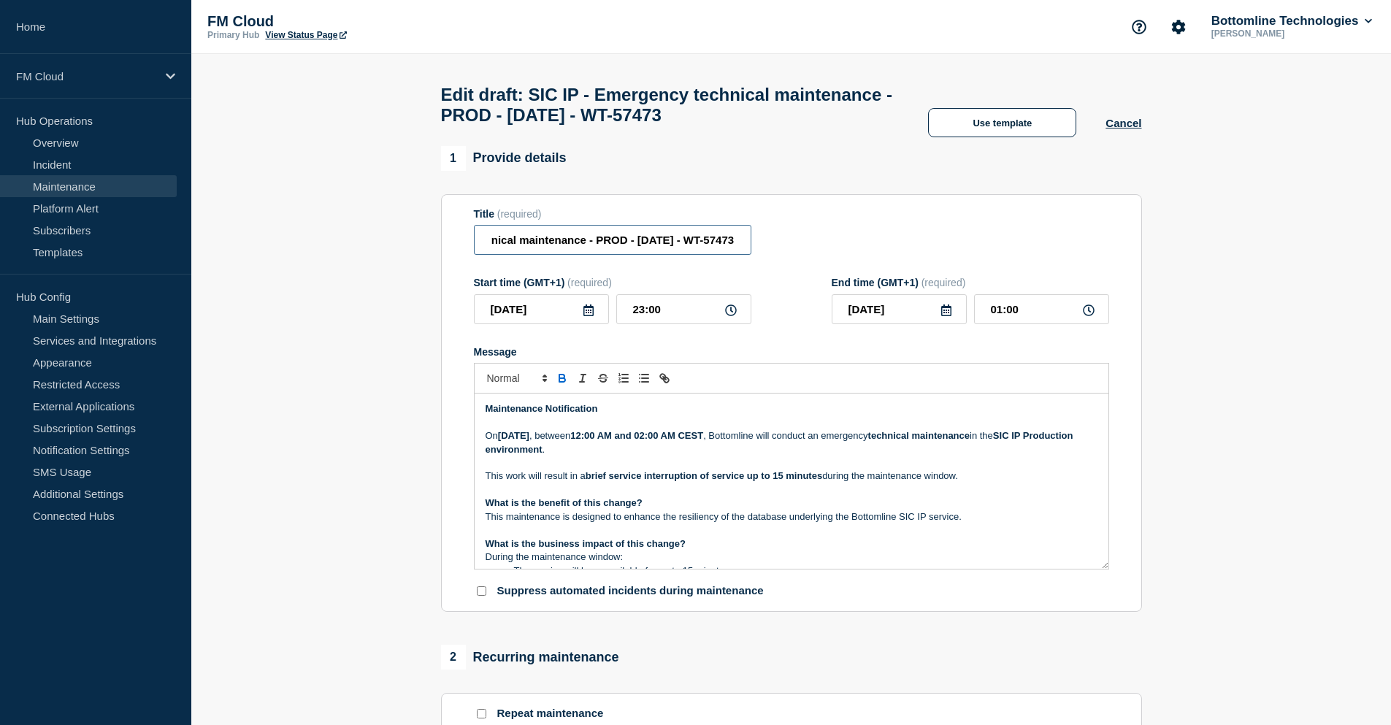
scroll to position [0, 156]
drag, startPoint x: 671, startPoint y: 248, endPoint x: 739, endPoint y: 248, distance: 67.9
click at [739, 248] on input "SIC IP - Emergency technical maintenance - PROD - [DATE] - WT-57473" at bounding box center [613, 240] width 278 height 30
click at [598, 249] on input "SIC IP - Emergency technical maintenance - PROD - [DATE] - WT-57473" at bounding box center [613, 240] width 278 height 30
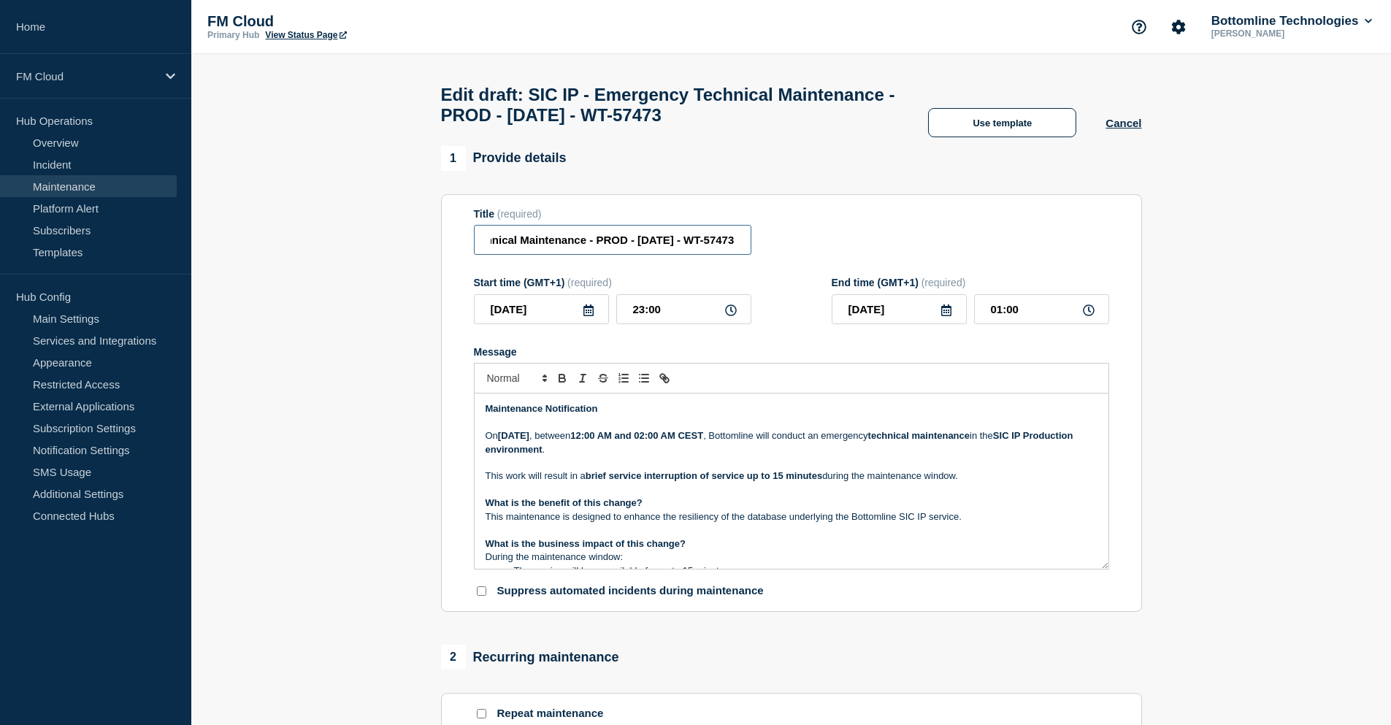
scroll to position [0, 157]
type input "SIC IP - Emergency Technical Maintenance - PROD - [DATE] - WT-57473"
click at [685, 470] on p "Message" at bounding box center [792, 462] width 612 height 13
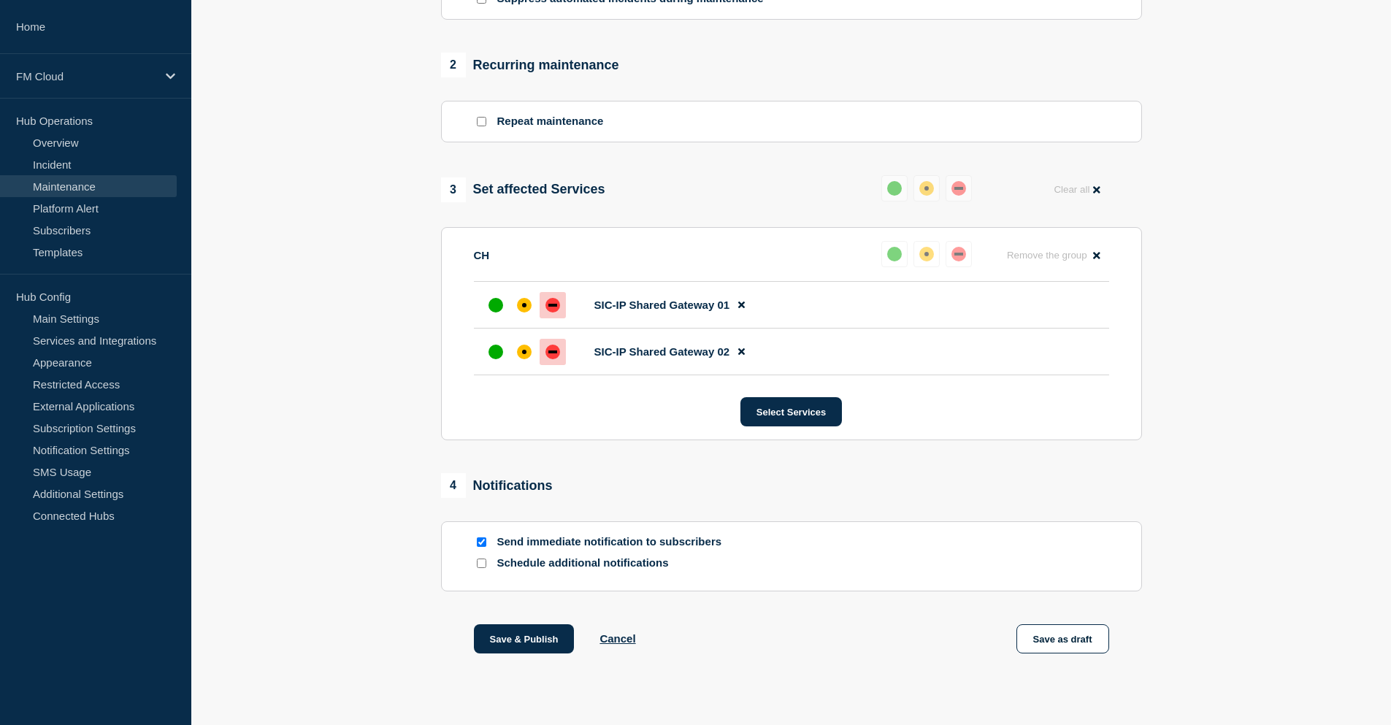
scroll to position [623, 0]
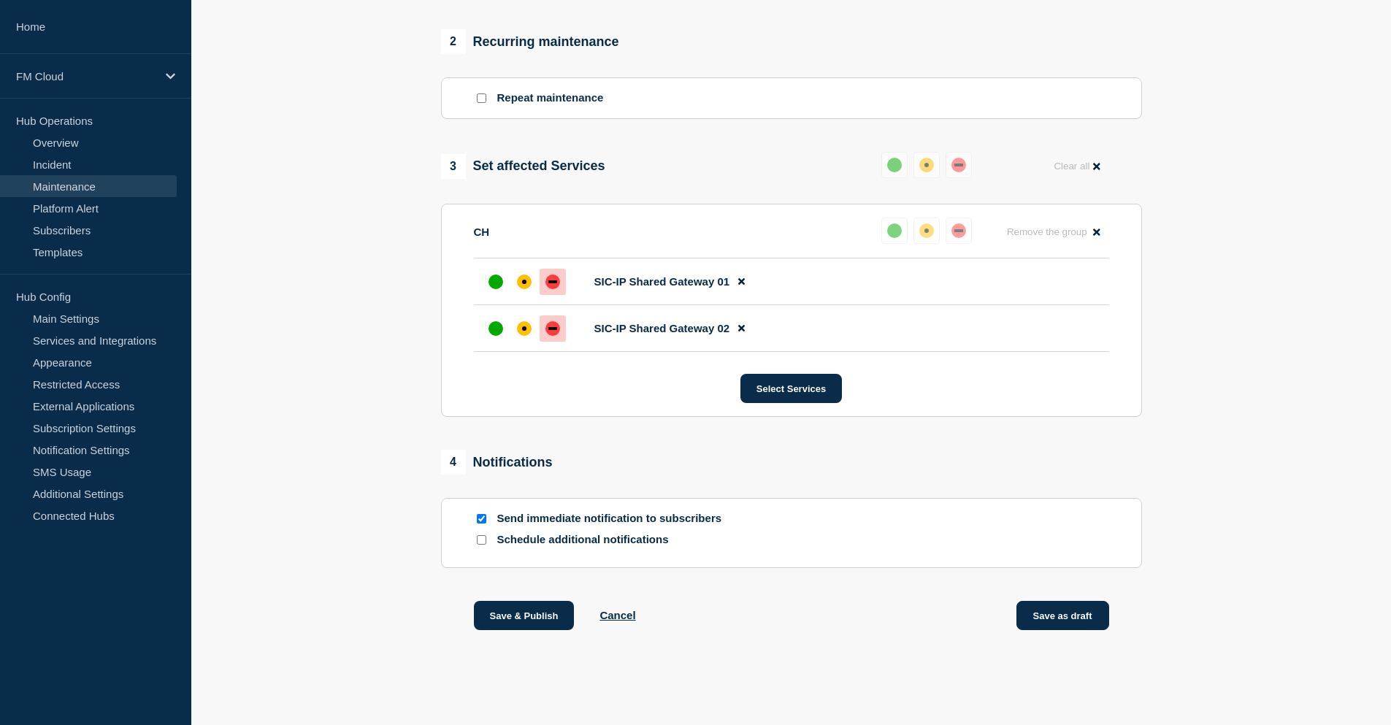
click at [1074, 620] on button "Save as draft" at bounding box center [1063, 615] width 93 height 29
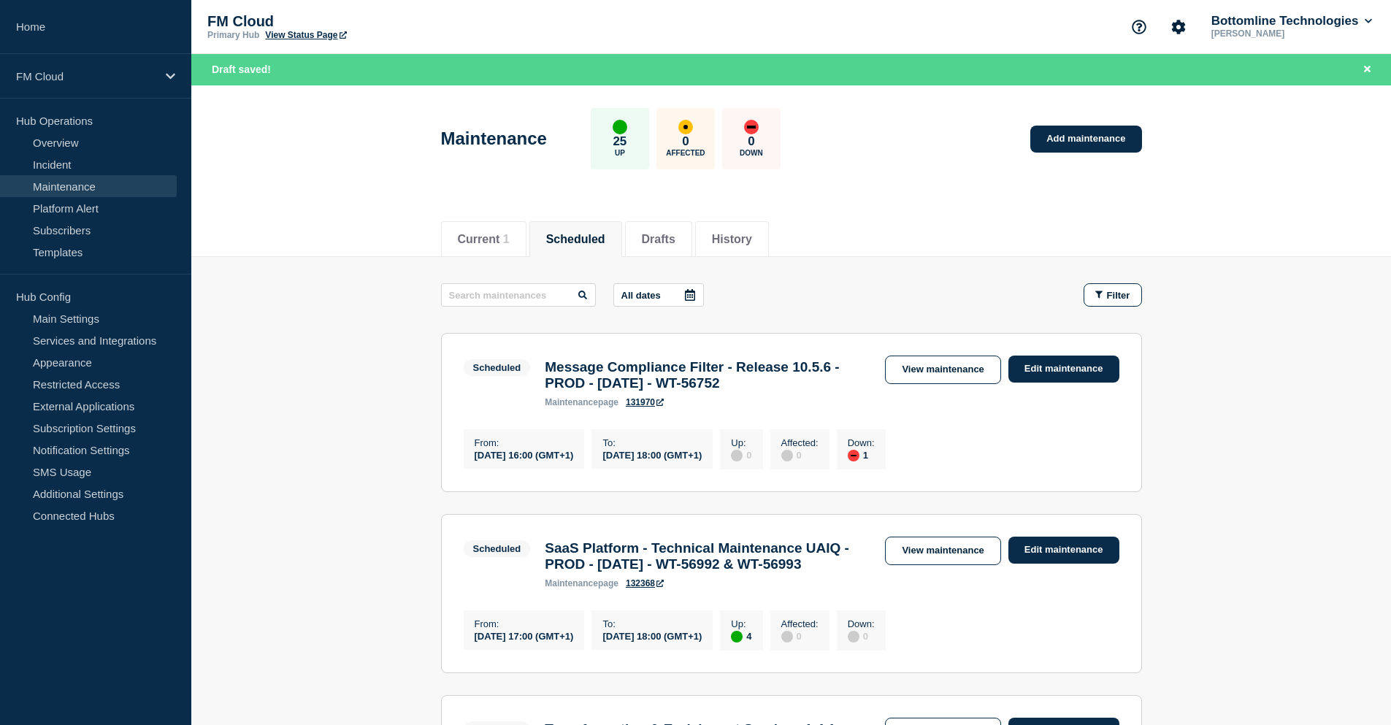
click at [340, 155] on header "Maintenance 25 Up 0 Affected 0 Down Add maintenance" at bounding box center [791, 146] width 1200 height 122
